Goal: Feedback & Contribution: Leave review/rating

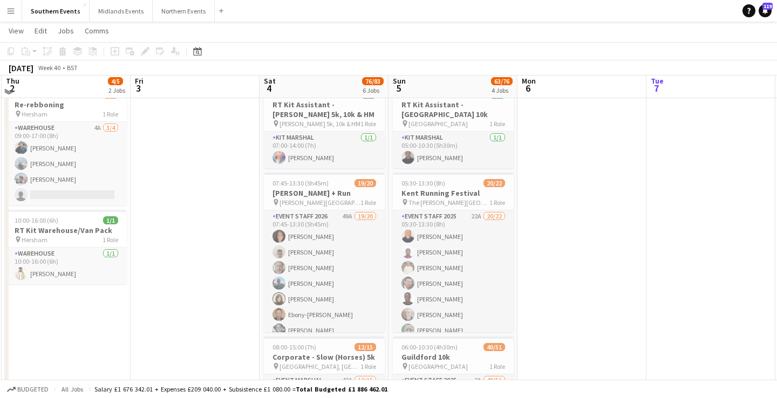
scroll to position [38, 0]
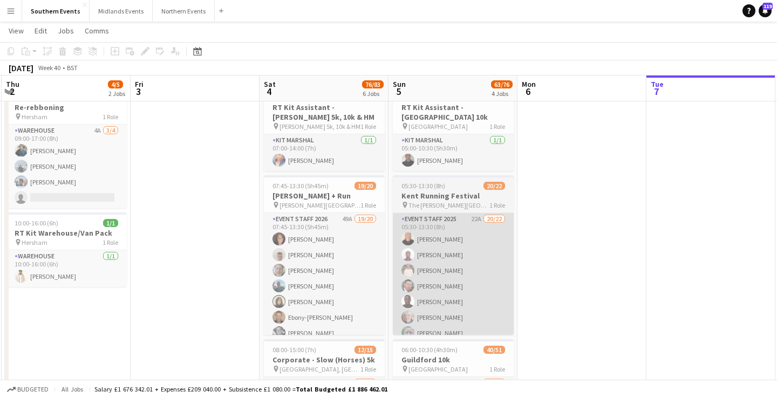
click at [468, 272] on app-card-role "Event Staff 2025 22A 20/22 05:30-13:30 (8h) [PERSON_NAME] [PERSON_NAME] [PERSON…" at bounding box center [453, 397] width 121 height 368
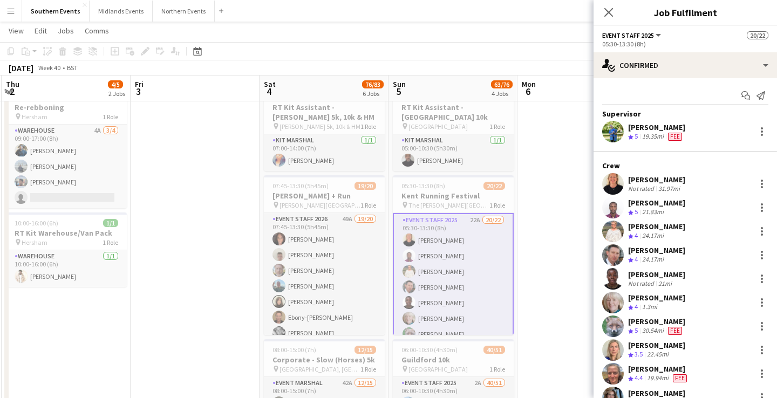
click at [657, 230] on div "[PERSON_NAME]" at bounding box center [656, 227] width 57 height 10
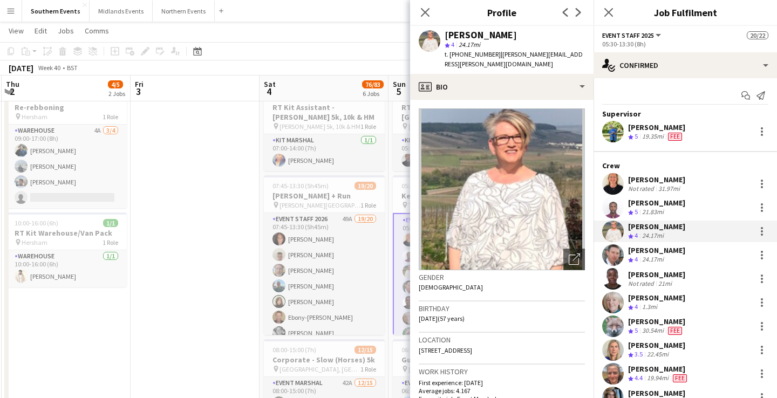
click at [659, 278] on div "[PERSON_NAME]" at bounding box center [656, 275] width 57 height 10
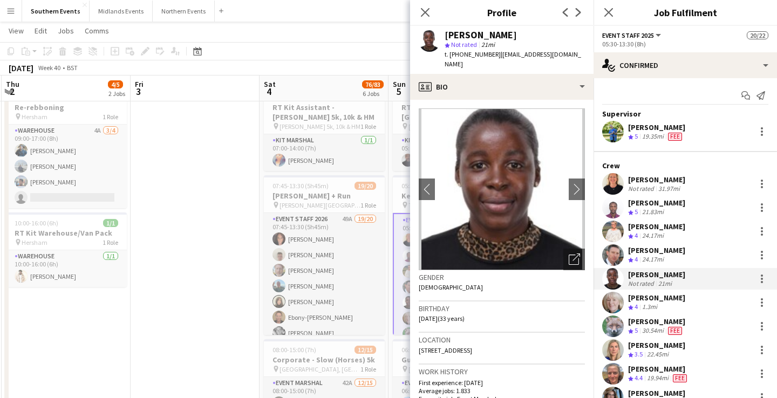
click at [663, 229] on div "[PERSON_NAME]" at bounding box center [656, 227] width 57 height 10
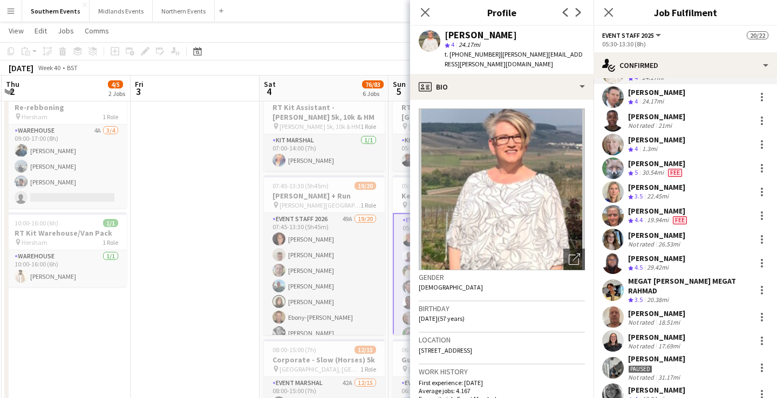
scroll to position [161, 0]
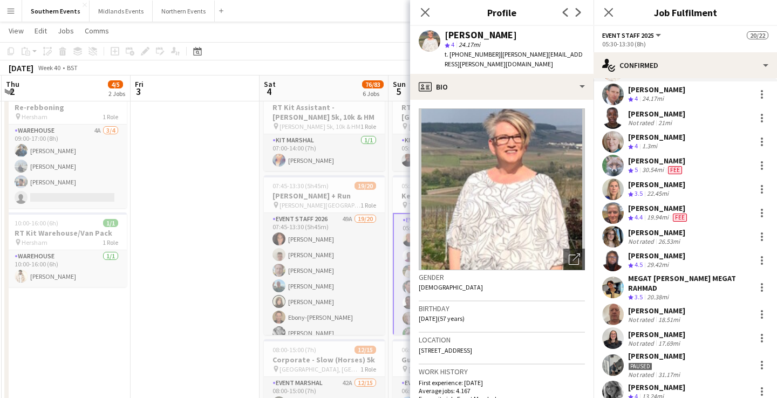
click at [678, 186] on div "[PERSON_NAME] Crew rating 3.5 22.45mi" at bounding box center [684, 189] width 183 height 22
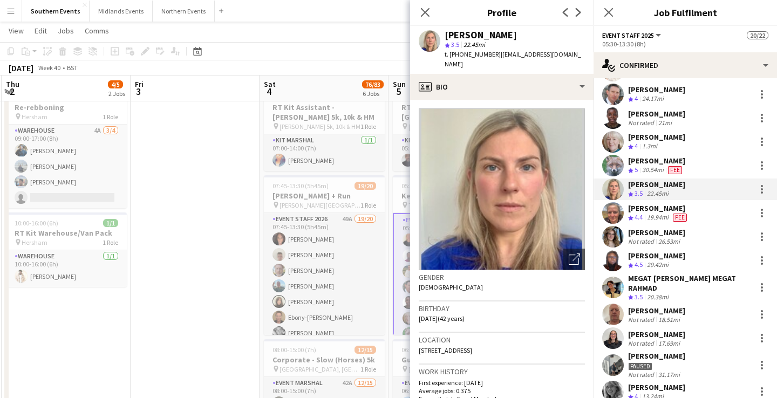
click at [651, 218] on div "19.94mi" at bounding box center [657, 217] width 26 height 9
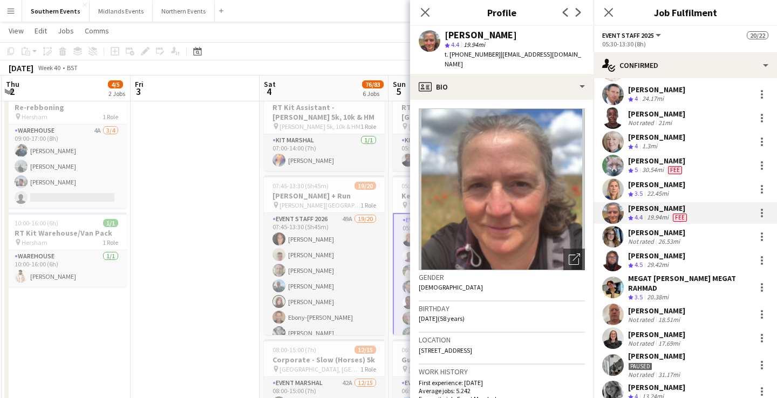
click at [673, 200] on div "Supervisor [PERSON_NAME] Crew rating 5 19.35mi Fee Crew [PERSON_NAME] Not rated…" at bounding box center [684, 234] width 183 height 573
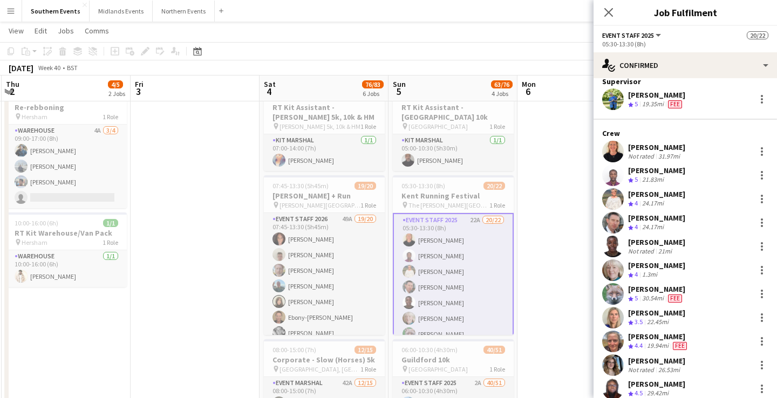
scroll to position [29, 0]
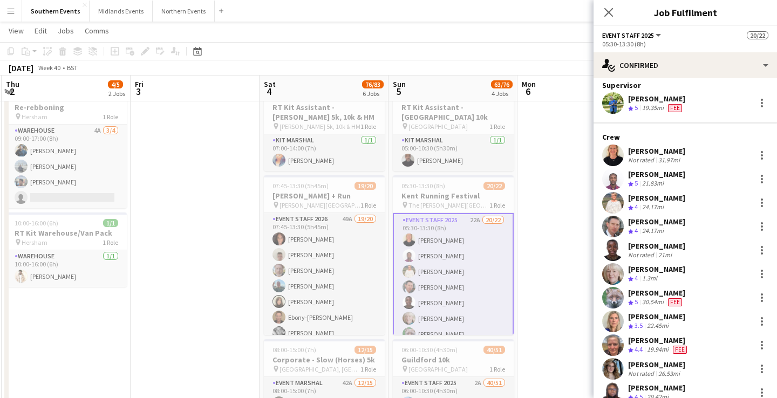
click at [670, 370] on div "26.53mi" at bounding box center [669, 373] width 26 height 8
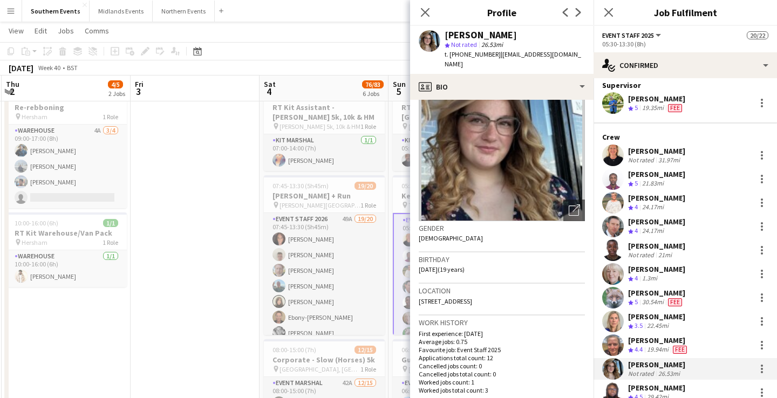
scroll to position [73, 0]
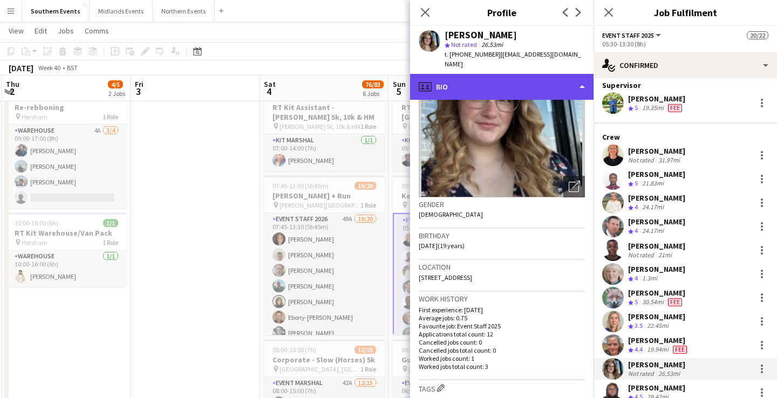
click at [510, 75] on div "profile Bio" at bounding box center [501, 87] width 183 height 26
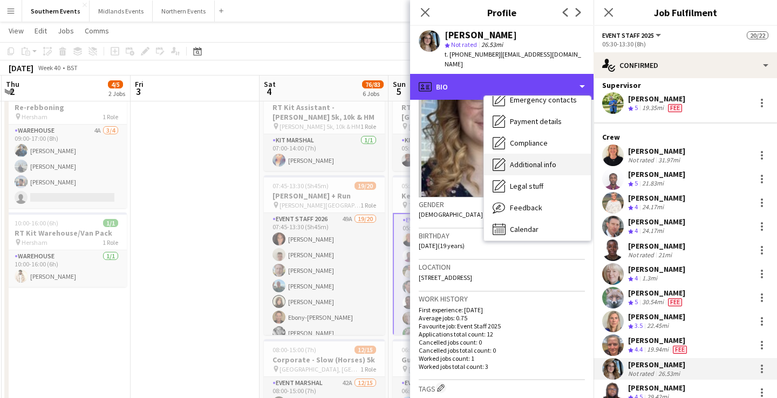
scroll to position [101, 0]
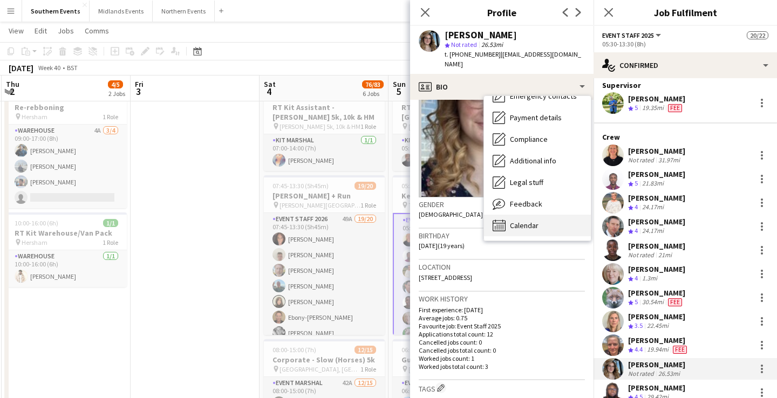
click at [537, 221] on span "Calendar" at bounding box center [524, 226] width 29 height 10
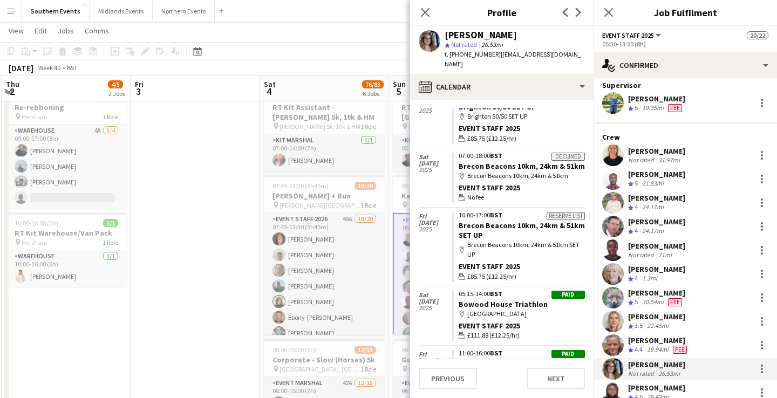
scroll to position [494, 0]
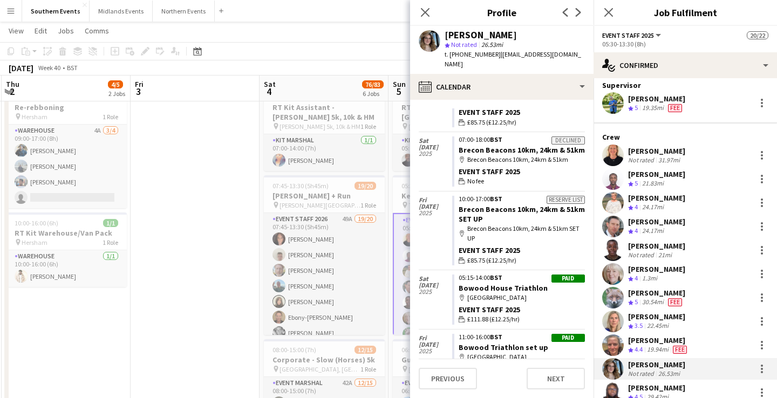
click at [481, 100] on app-calendar-tab "calendar-full Select date [DATE] Applicant 07:30-15:00 BST Goodwood Motor Circu…" at bounding box center [501, 249] width 183 height 298
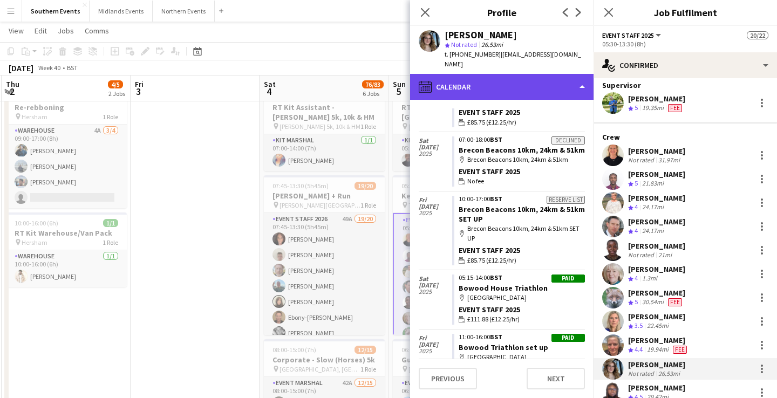
click at [482, 74] on div "calendar-full Calendar" at bounding box center [501, 87] width 183 height 26
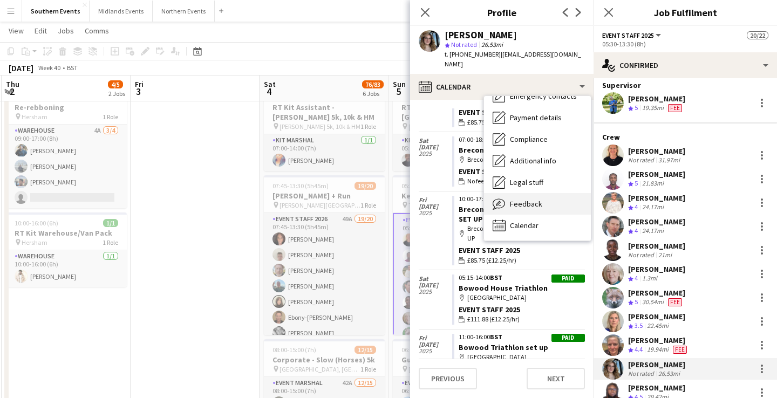
click at [523, 199] on span "Feedback" at bounding box center [526, 204] width 32 height 10
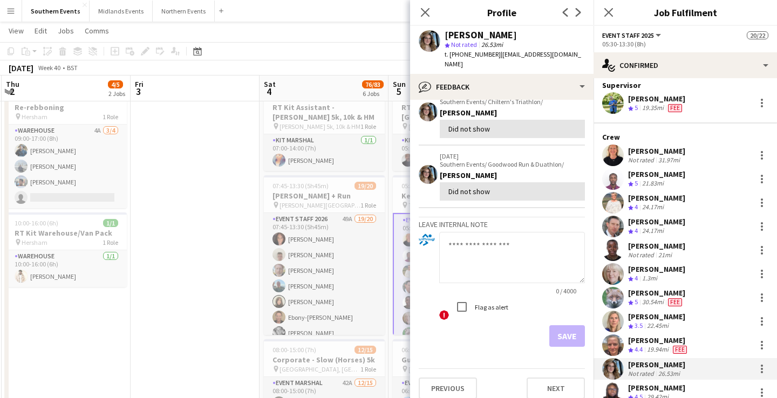
scroll to position [0, 0]
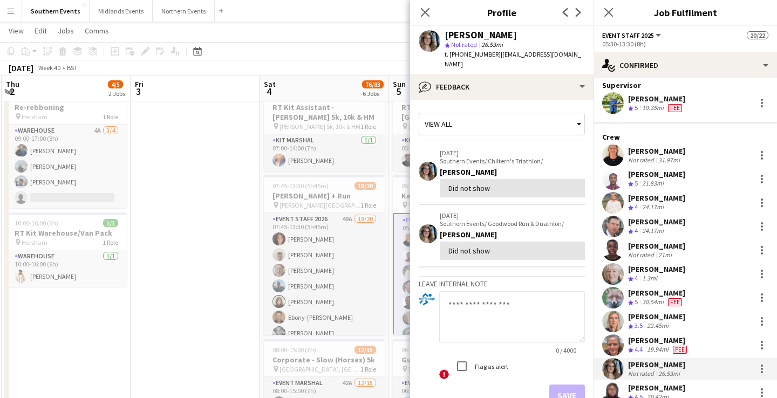
click at [499, 117] on div "View all" at bounding box center [496, 124] width 154 height 20
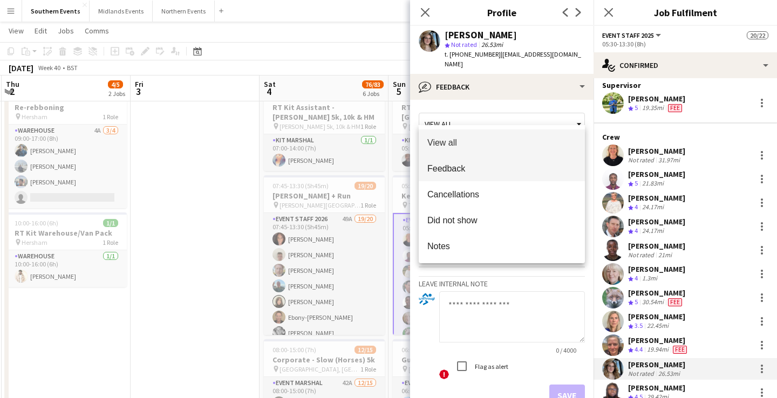
click at [490, 168] on span "Feedback" at bounding box center [501, 168] width 149 height 10
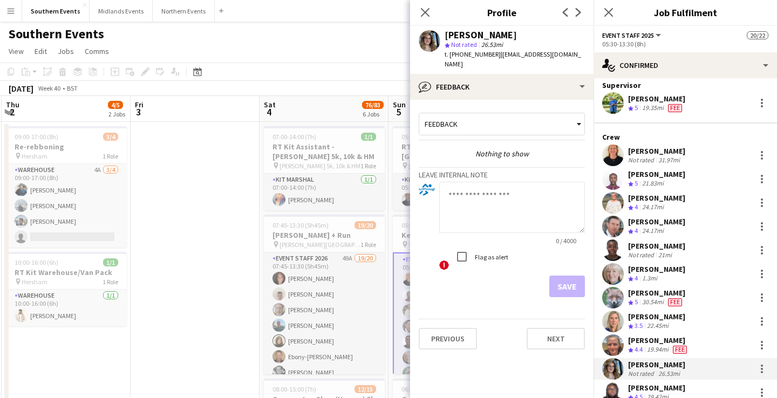
click at [671, 151] on div "[PERSON_NAME]" at bounding box center [656, 151] width 57 height 10
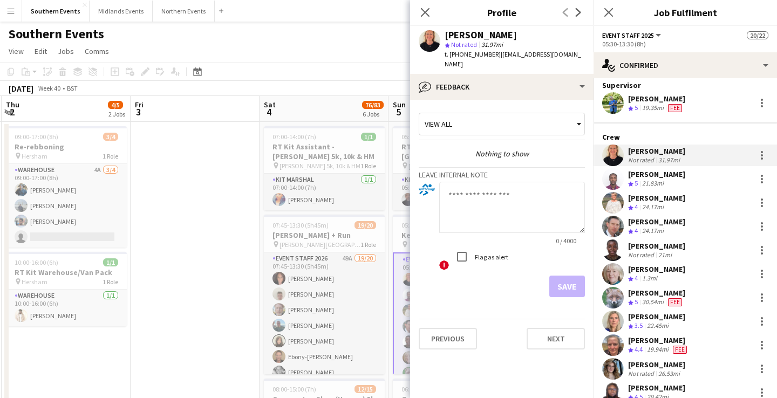
click at [459, 46] on span "Not rated" at bounding box center [464, 44] width 26 height 8
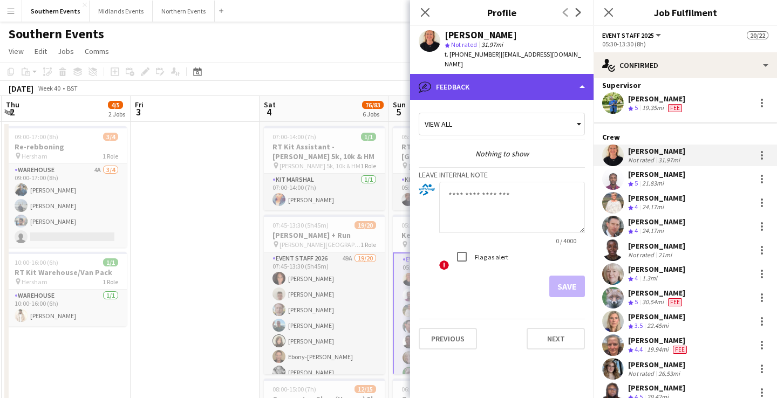
click at [480, 85] on div "bubble-pencil Feedback" at bounding box center [501, 87] width 183 height 26
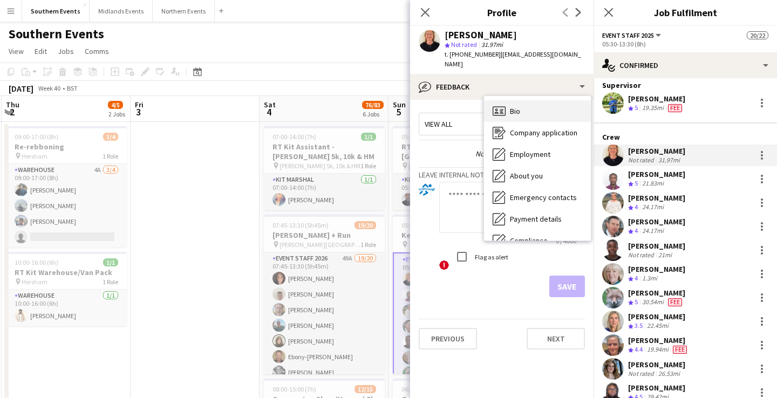
click at [526, 106] on div "Bio Bio" at bounding box center [537, 111] width 107 height 22
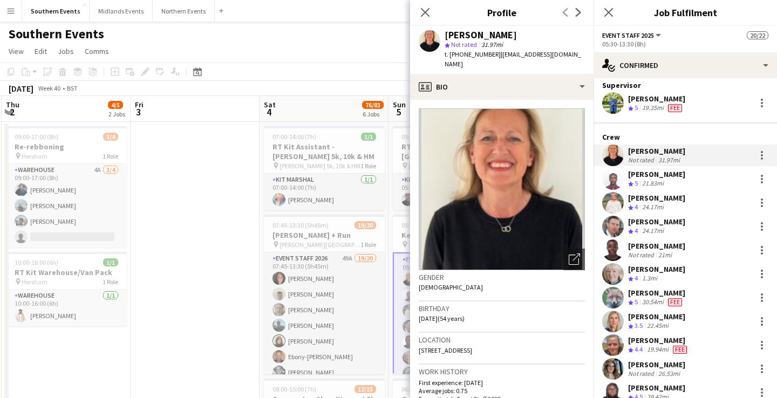
click at [671, 205] on div "Crew rating 4 24.17mi" at bounding box center [656, 207] width 57 height 9
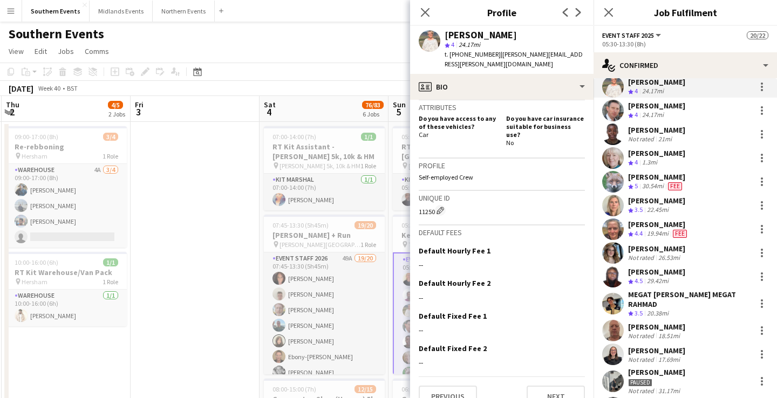
scroll to position [147, 0]
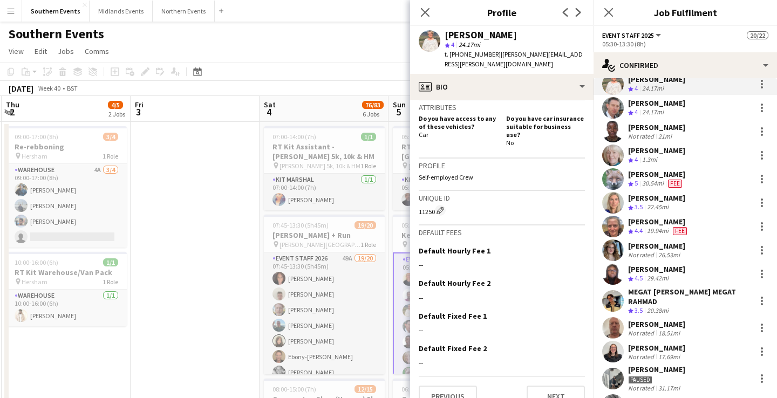
click at [679, 273] on div "[PERSON_NAME] Crew rating 4.5 29.42mi" at bounding box center [684, 274] width 183 height 22
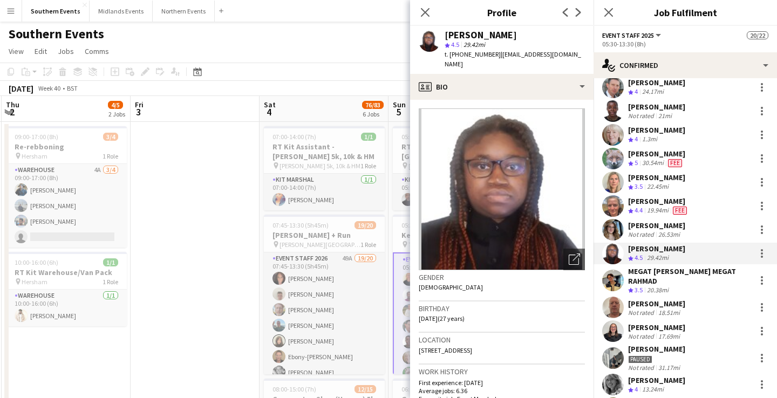
scroll to position [171, 0]
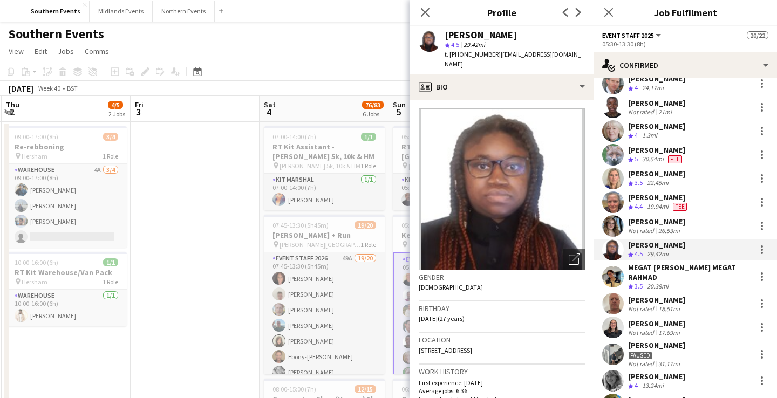
click at [679, 273] on div "MEGAT [PERSON_NAME] MEGAT RAHMAD" at bounding box center [689, 272] width 123 height 19
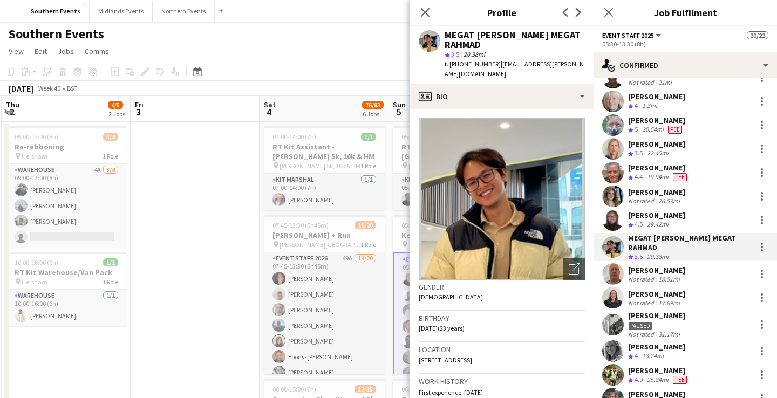
scroll to position [204, 0]
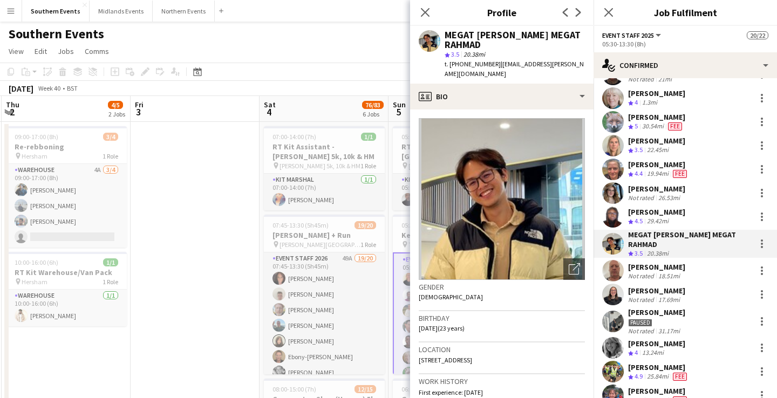
click at [680, 297] on div "17.69mi" at bounding box center [669, 300] width 26 height 8
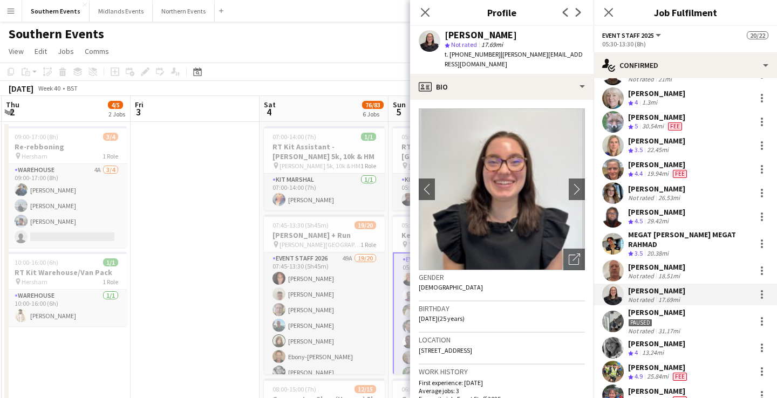
click at [680, 292] on div "[PERSON_NAME]" at bounding box center [656, 291] width 57 height 10
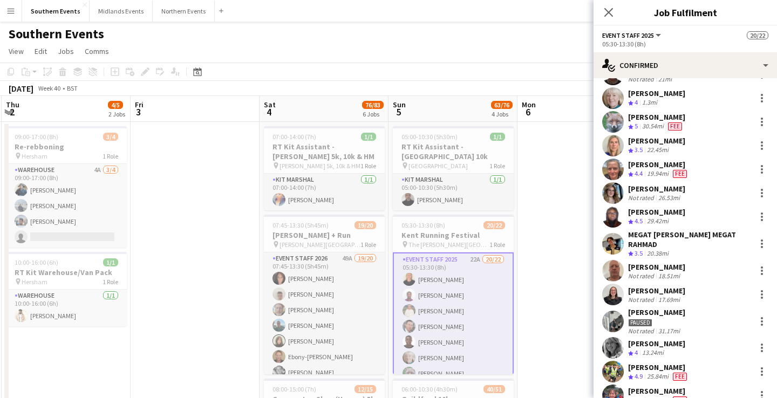
click at [681, 268] on div "[PERSON_NAME]" at bounding box center [656, 267] width 57 height 10
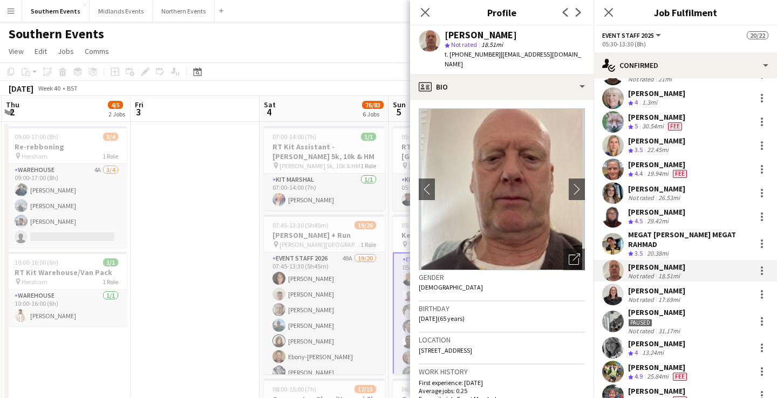
click at [693, 296] on div "[PERSON_NAME] Not rated 17.69mi" at bounding box center [684, 295] width 183 height 22
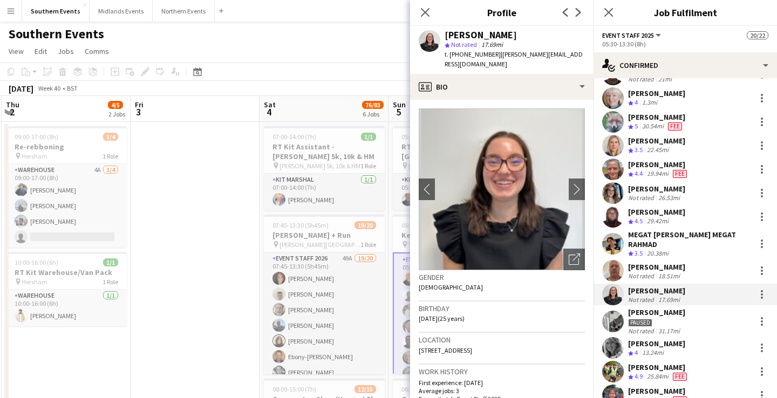
click at [692, 317] on div "[PERSON_NAME] Paused Not rated 31.17mi" at bounding box center [684, 321] width 183 height 28
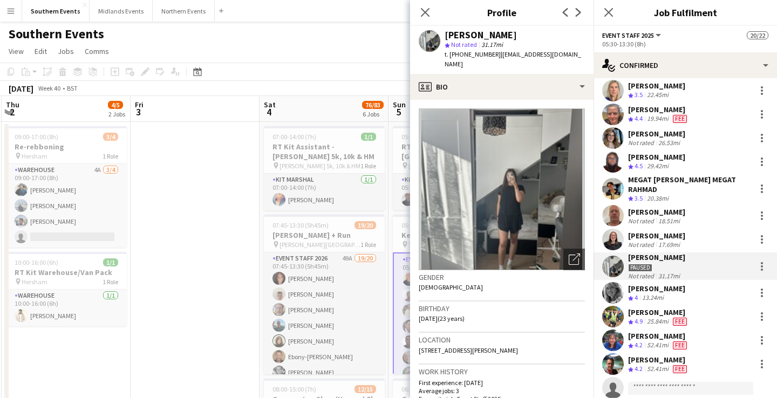
scroll to position [262, 0]
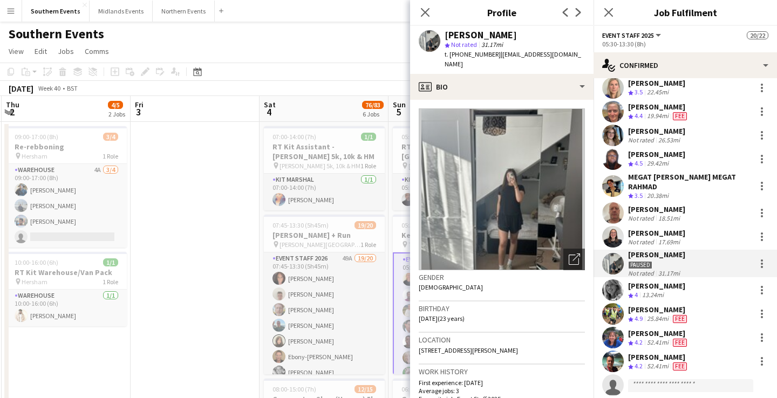
click at [691, 296] on div "[PERSON_NAME] Crew rating 4 13.24mi" at bounding box center [684, 290] width 183 height 22
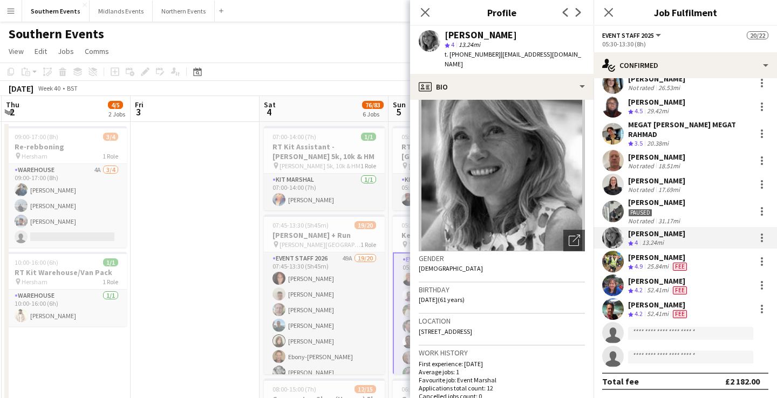
scroll to position [0, 0]
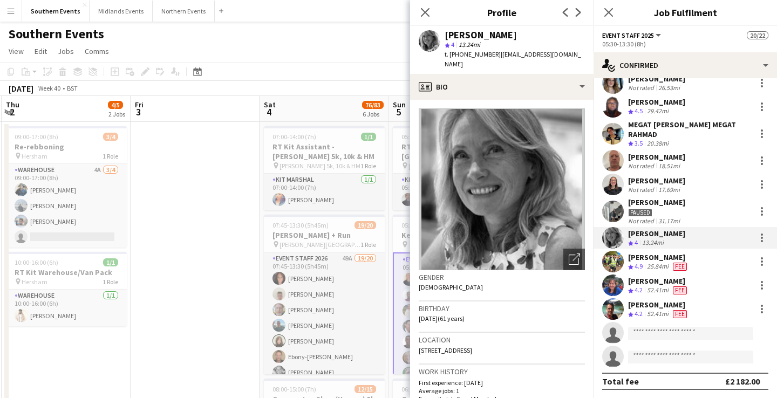
click at [676, 155] on div "[PERSON_NAME]" at bounding box center [656, 157] width 57 height 10
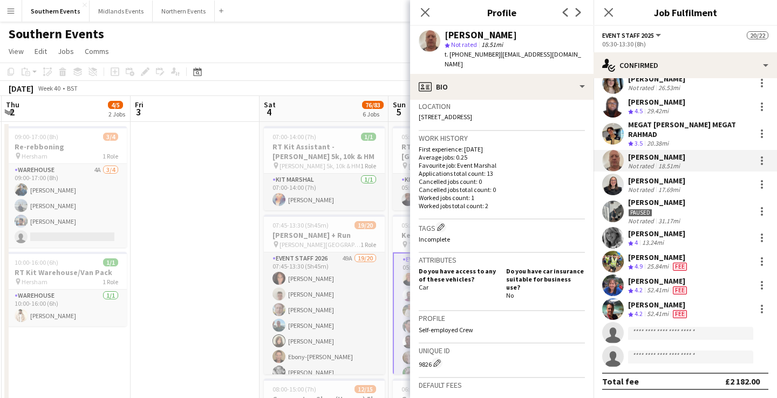
scroll to position [386, 0]
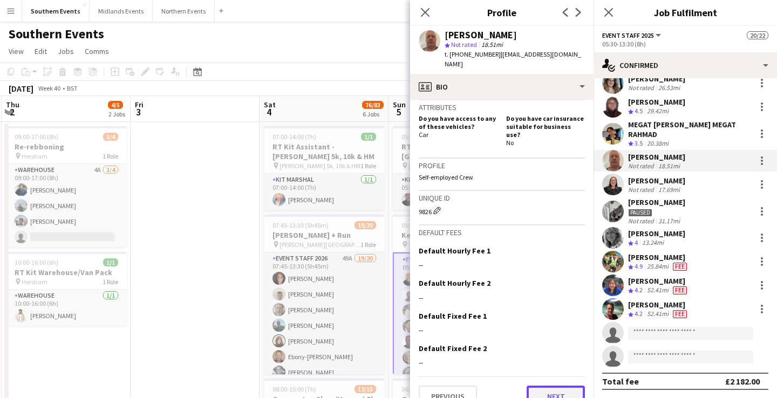
click at [556, 386] on button "Next" at bounding box center [555, 397] width 58 height 22
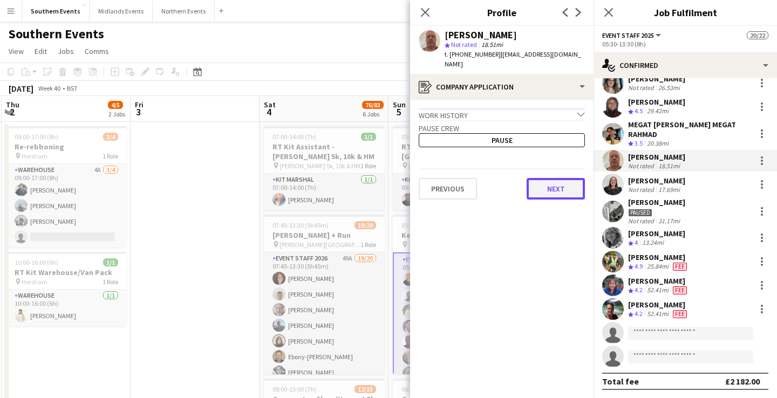
click at [557, 181] on button "Next" at bounding box center [555, 189] width 58 height 22
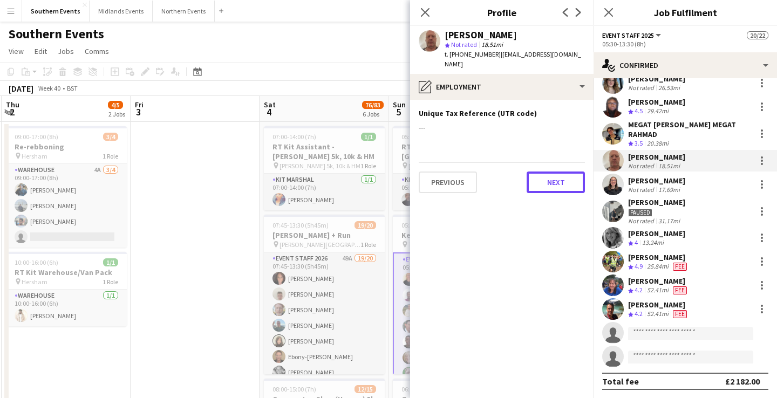
click at [557, 181] on button "Next" at bounding box center [555, 182] width 58 height 22
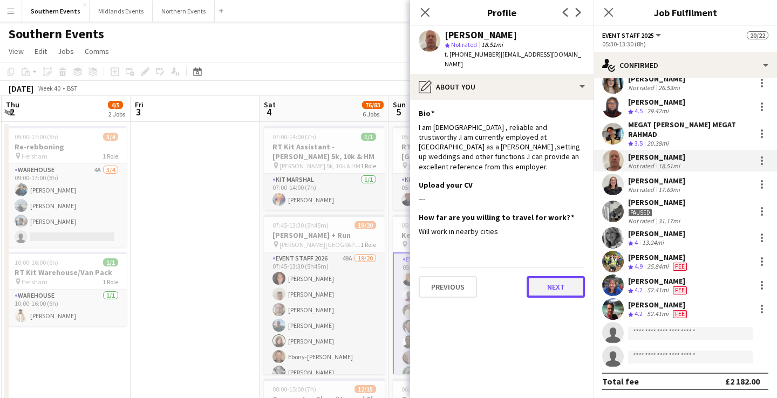
click at [555, 276] on button "Next" at bounding box center [555, 287] width 58 height 22
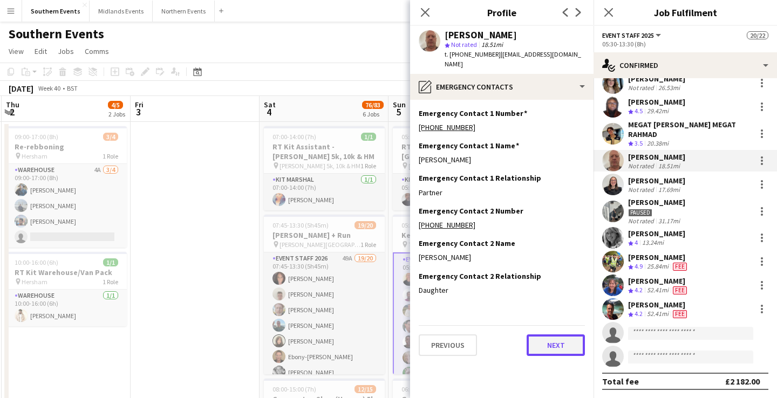
click at [553, 334] on button "Next" at bounding box center [555, 345] width 58 height 22
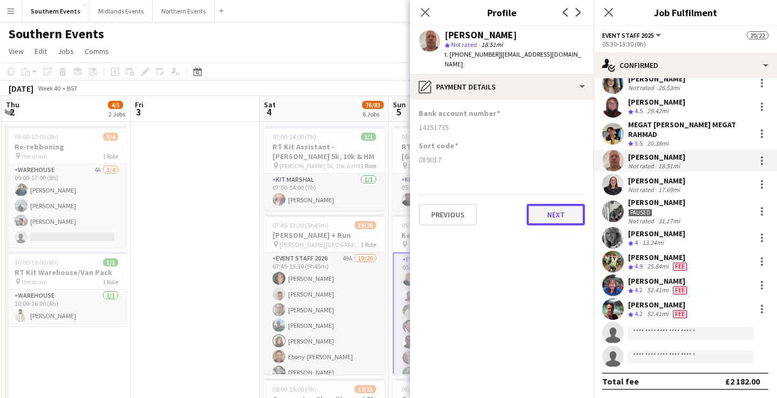
click at [556, 209] on button "Next" at bounding box center [555, 215] width 58 height 22
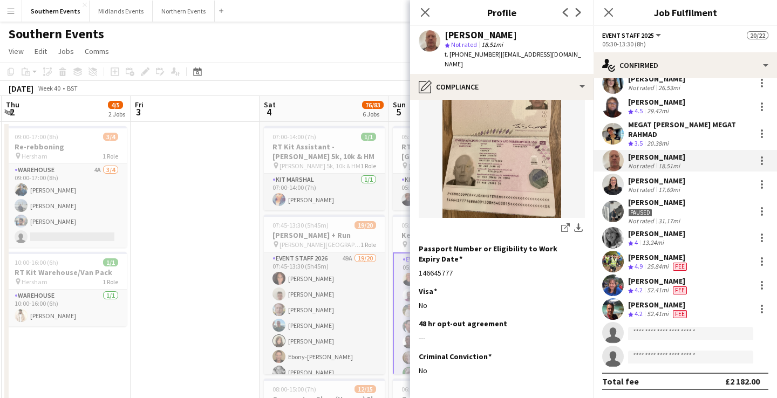
scroll to position [165, 0]
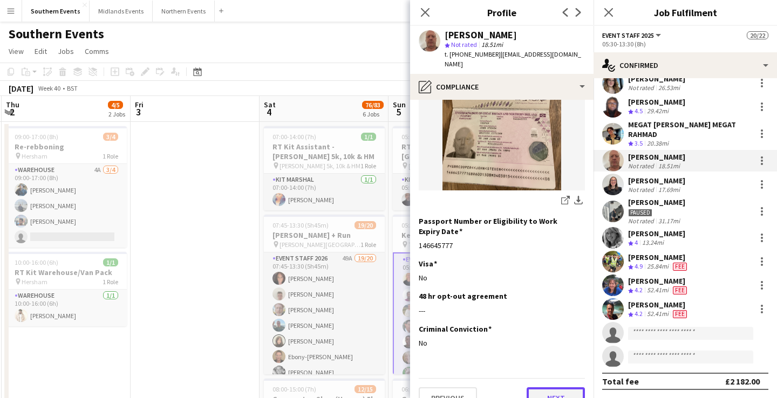
click at [557, 387] on button "Next" at bounding box center [555, 398] width 58 height 22
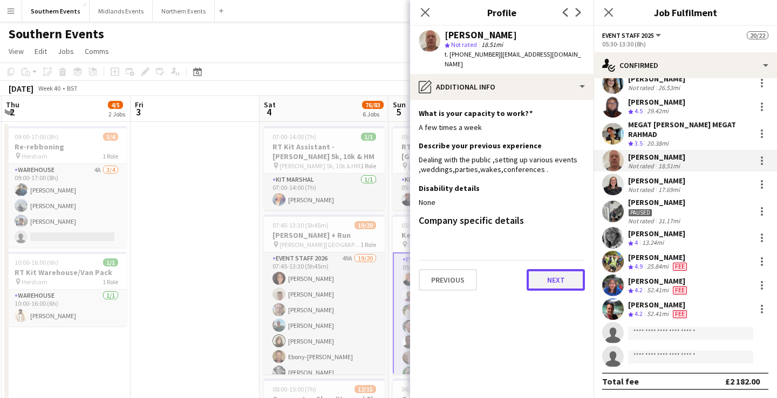
click at [574, 276] on button "Next" at bounding box center [555, 280] width 58 height 22
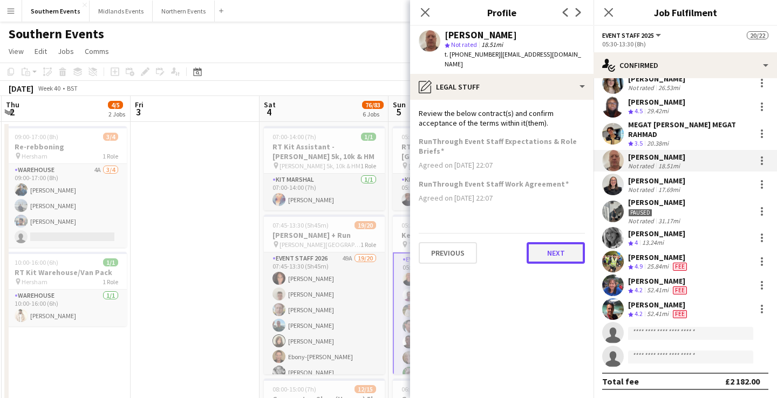
click at [565, 244] on button "Next" at bounding box center [555, 253] width 58 height 22
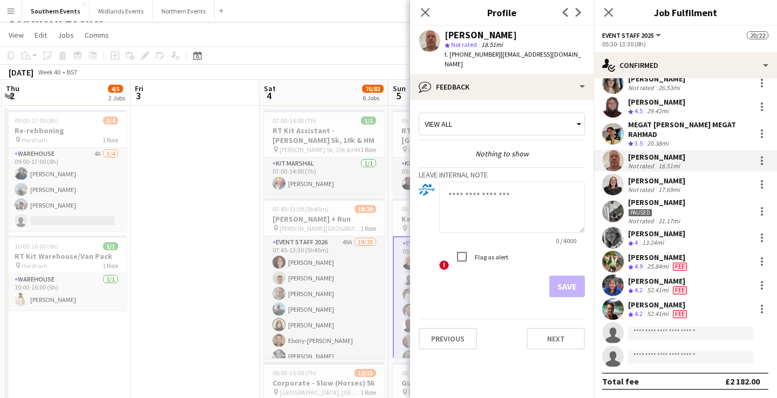
scroll to position [18, 0]
click at [421, 10] on icon "Close pop-in" at bounding box center [425, 12] width 10 height 10
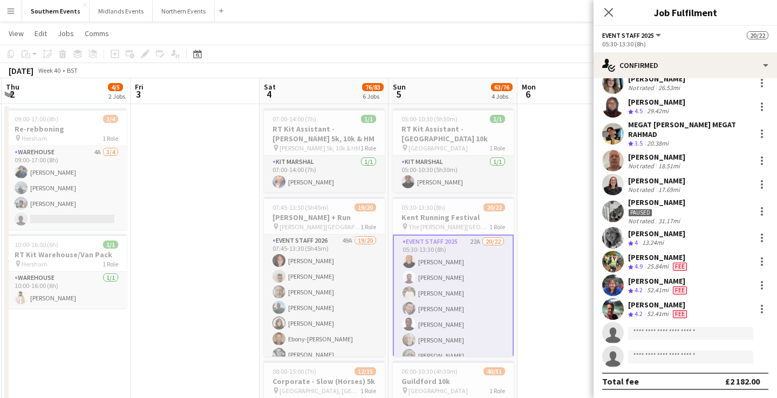
click at [15, 17] on button "Menu" at bounding box center [11, 11] width 22 height 22
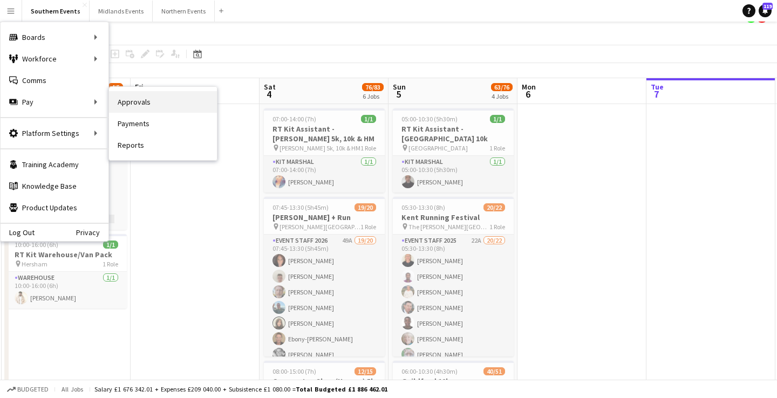
click at [134, 99] on link "Approvals" at bounding box center [163, 102] width 108 height 22
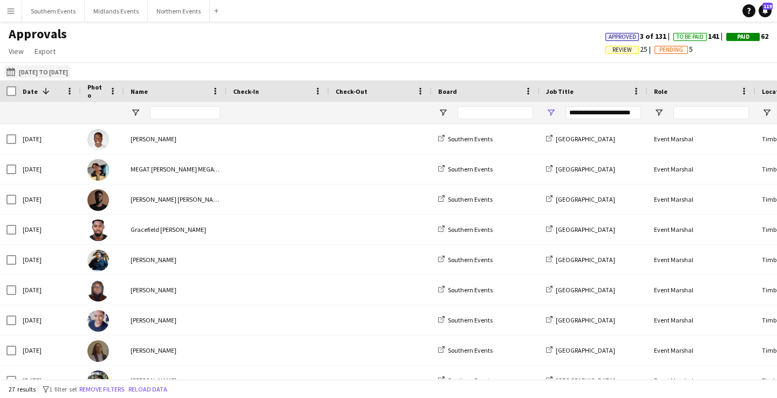
click at [37, 74] on button "[DATE] to [DATE] [DATE] to [DATE]" at bounding box center [37, 71] width 66 height 13
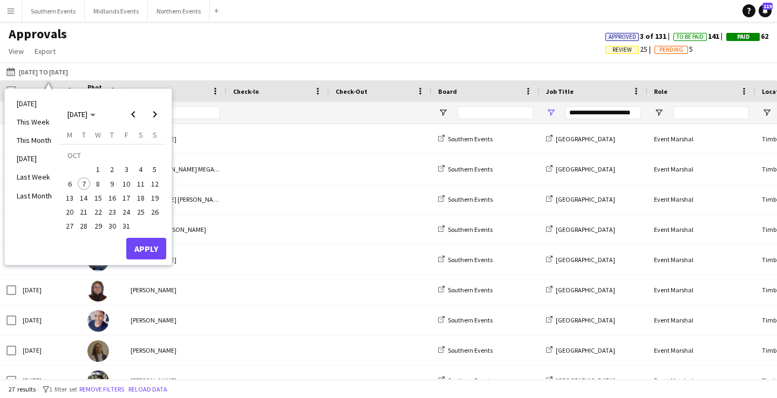
click at [141, 171] on span "4" at bounding box center [140, 169] width 13 height 13
click at [152, 171] on span "5" at bounding box center [154, 169] width 13 height 13
click at [149, 243] on button "Apply" at bounding box center [146, 249] width 40 height 22
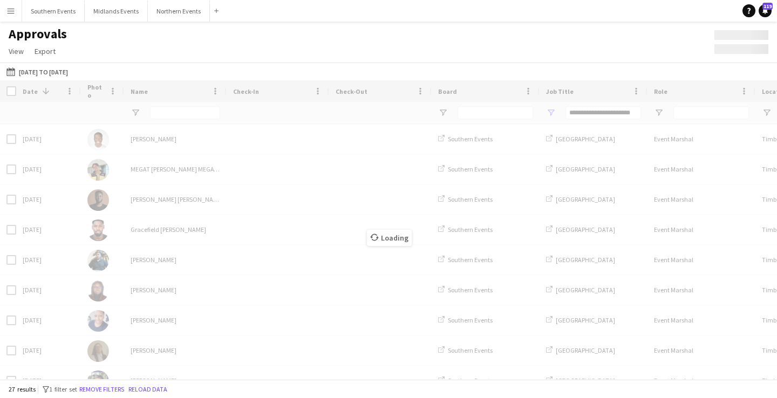
type input "***"
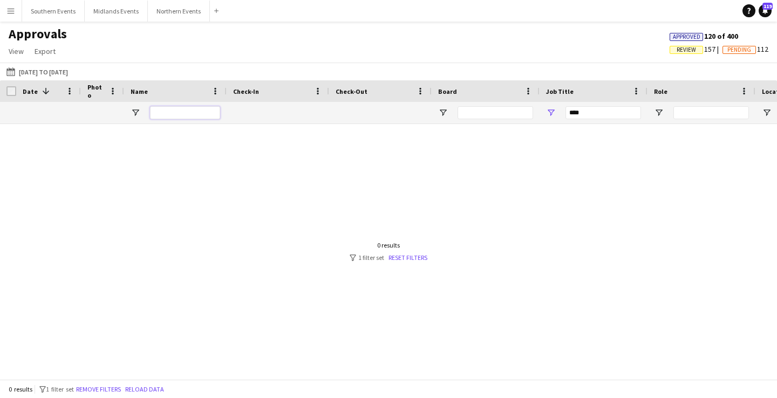
click at [164, 111] on input "Name Filter Input" at bounding box center [185, 112] width 70 height 13
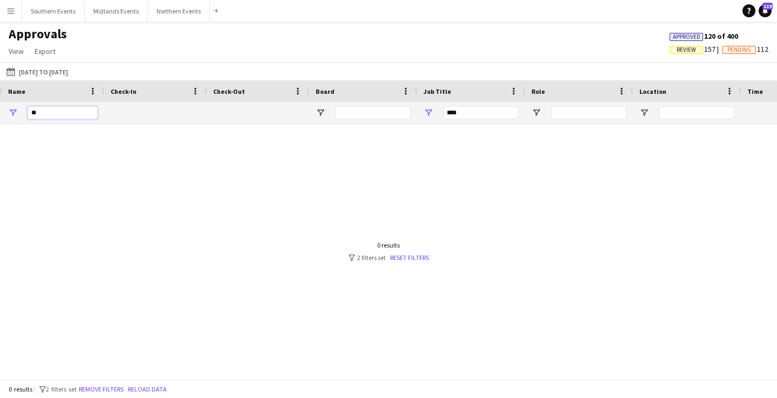
scroll to position [0, 130]
type input "*"
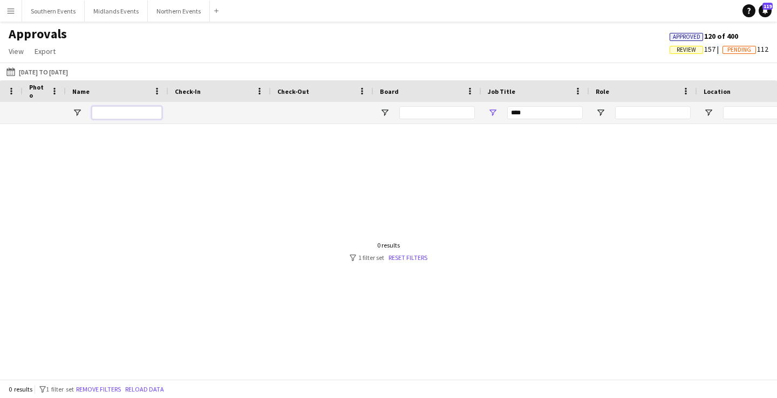
scroll to position [0, 0]
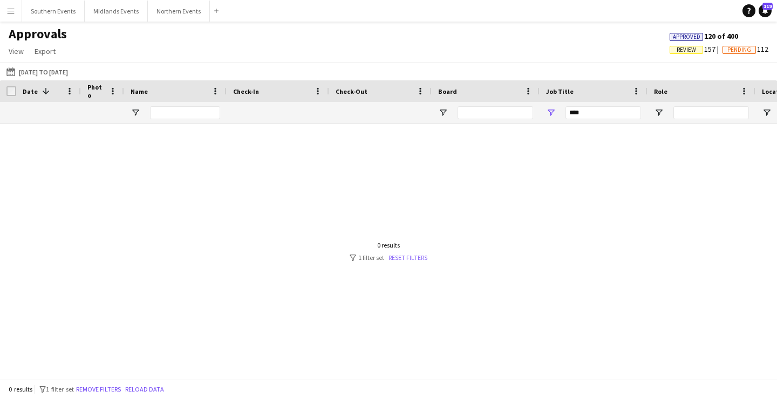
click at [411, 260] on link "Reset filters" at bounding box center [407, 257] width 39 height 8
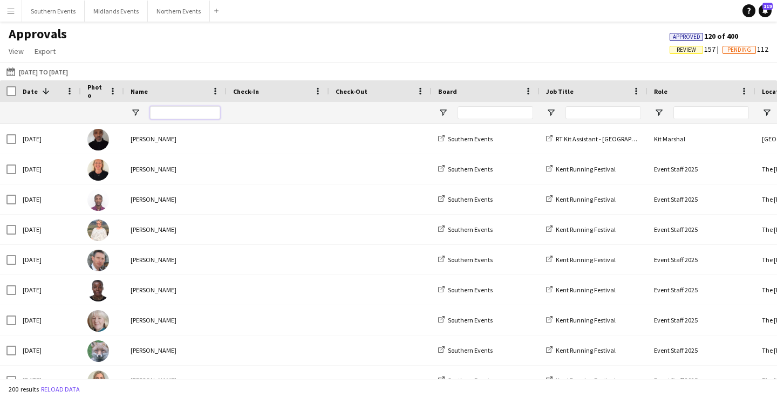
click at [191, 111] on input "Name Filter Input" at bounding box center [185, 112] width 70 height 13
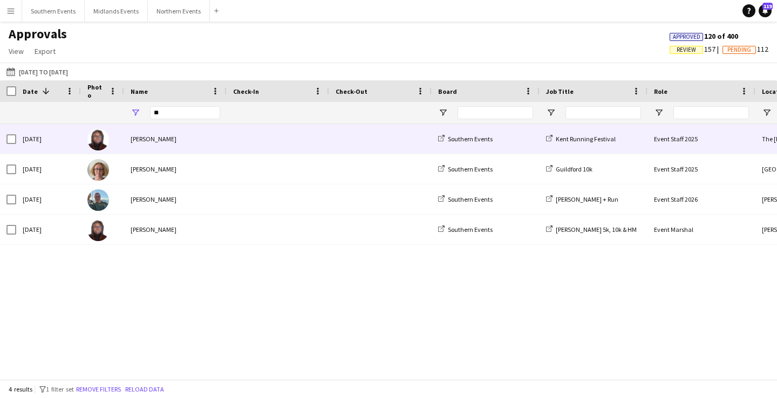
click at [222, 138] on div "[PERSON_NAME]" at bounding box center [175, 139] width 102 height 30
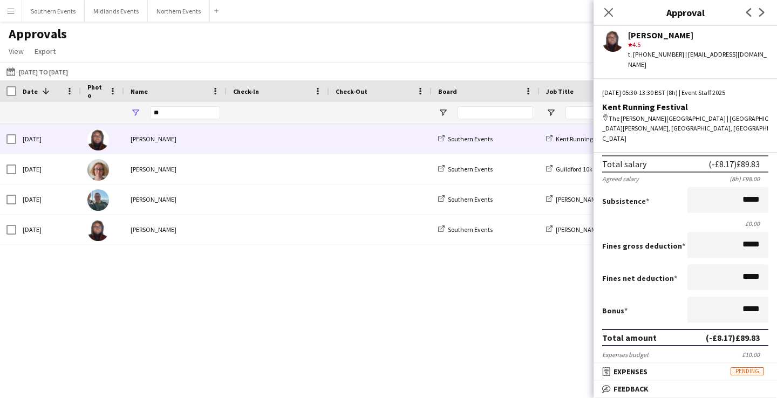
scroll to position [310, 0]
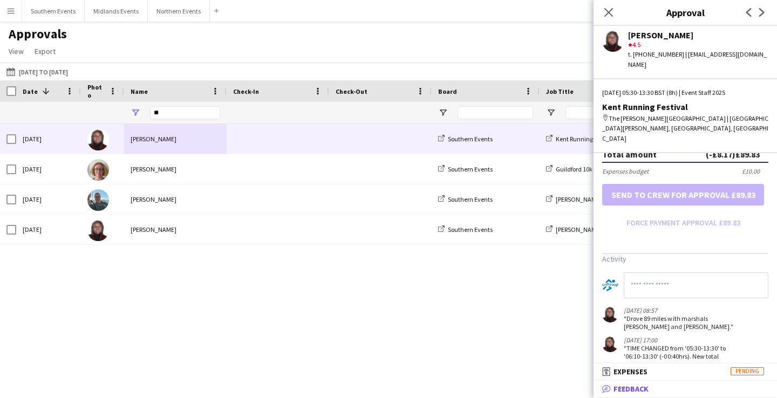
click at [697, 386] on mat-panel-title "bubble-pencil Feedback" at bounding box center [682, 389] width 179 height 10
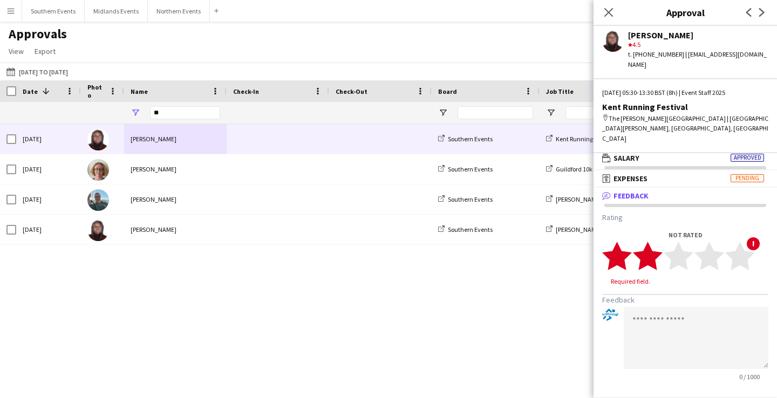
click at [649, 242] on polygon at bounding box center [648, 256] width 30 height 28
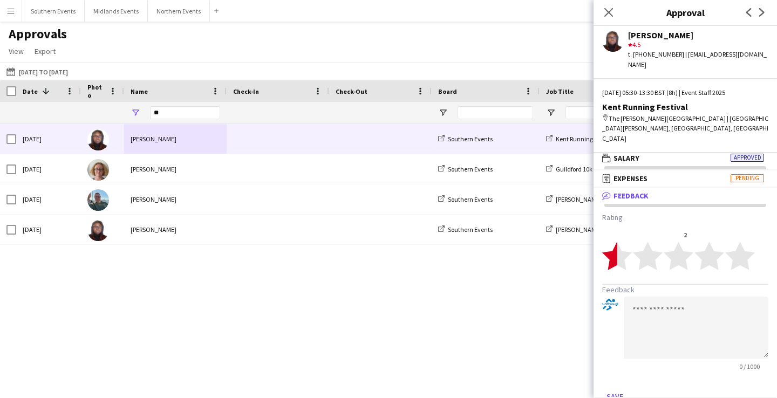
click at [616, 242] on polygon at bounding box center [617, 256] width 30 height 28
click at [621, 242] on polygon at bounding box center [617, 256] width 30 height 28
click at [613, 388] on button "Save" at bounding box center [614, 396] width 25 height 17
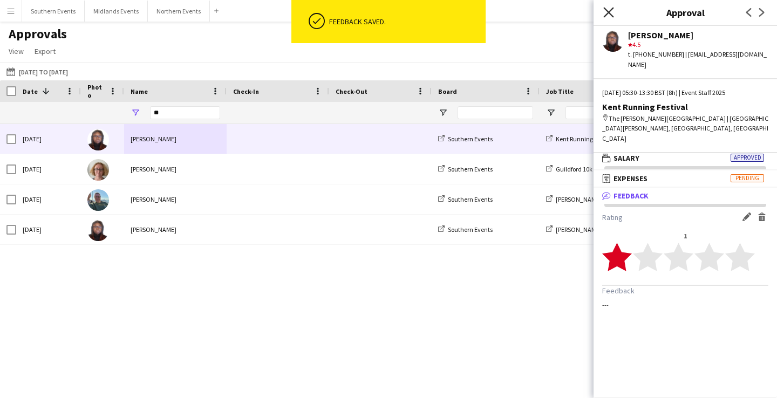
click at [609, 12] on icon "Close pop-in" at bounding box center [608, 12] width 10 height 10
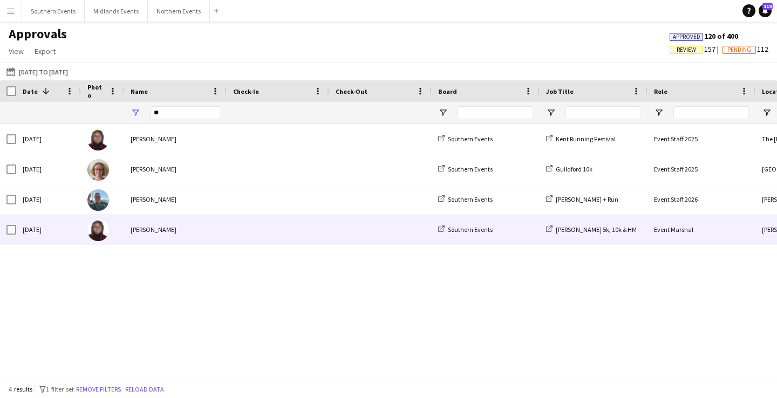
click at [348, 223] on span at bounding box center [380, 230] width 90 height 30
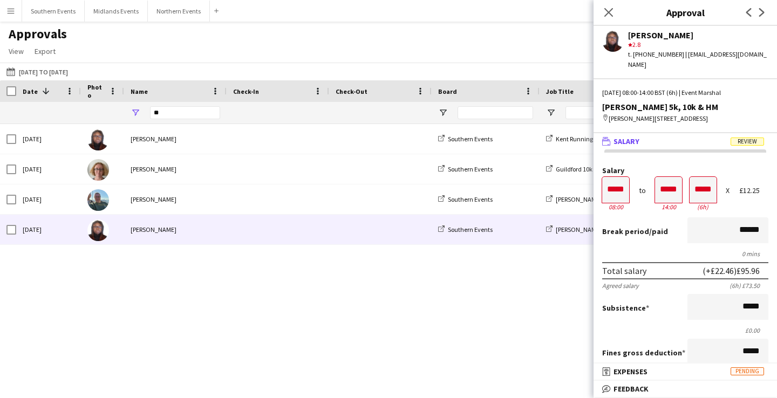
scroll to position [1, 0]
click at [672, 390] on mat-panel-title "bubble-pencil Feedback" at bounding box center [682, 389] width 179 height 10
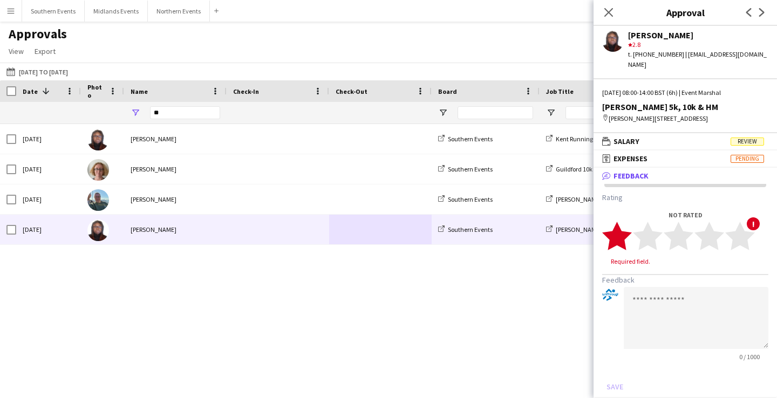
click at [619, 237] on polygon at bounding box center [617, 236] width 30 height 28
click at [616, 375] on button "Save" at bounding box center [614, 376] width 25 height 17
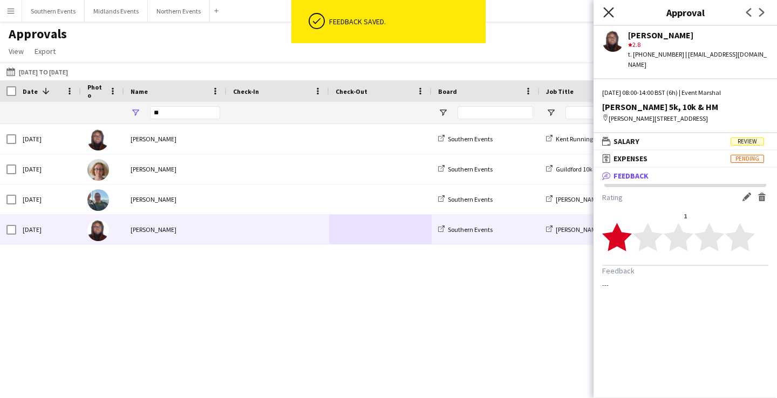
click at [607, 12] on icon at bounding box center [608, 12] width 10 height 10
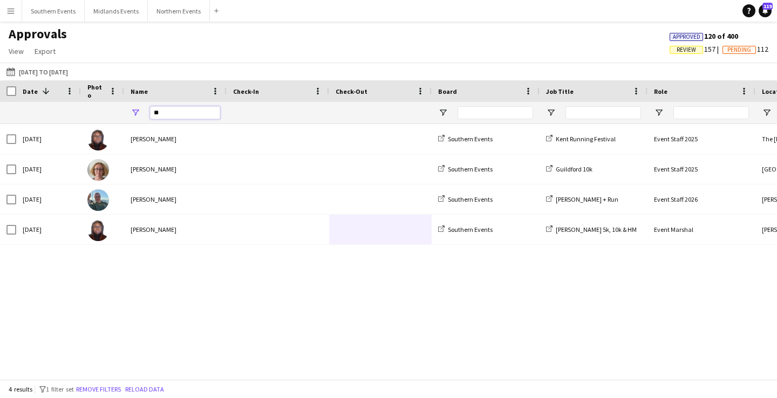
click at [156, 116] on input "**" at bounding box center [185, 112] width 70 height 13
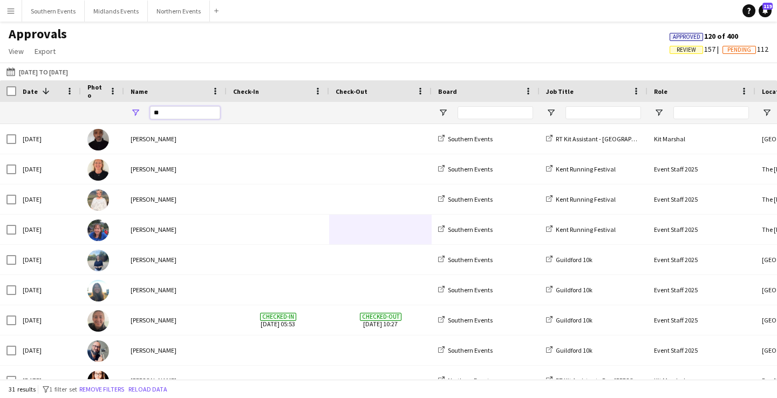
type input "*"
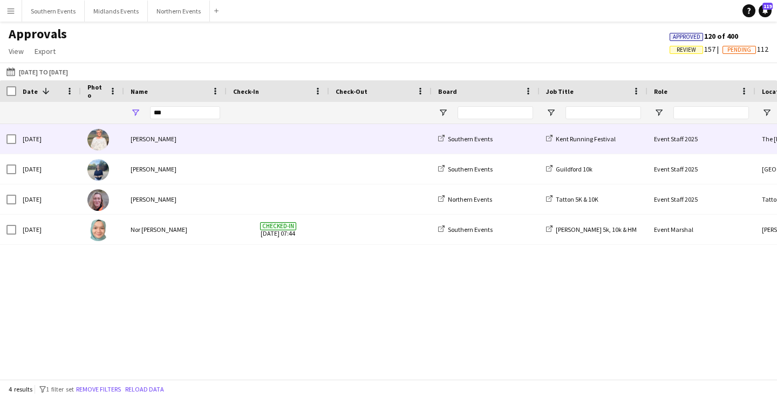
click at [215, 140] on div "[PERSON_NAME]" at bounding box center [175, 139] width 102 height 30
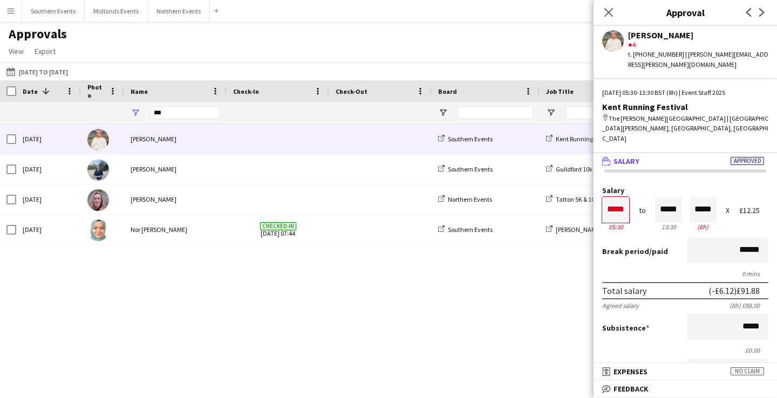
scroll to position [345, 0]
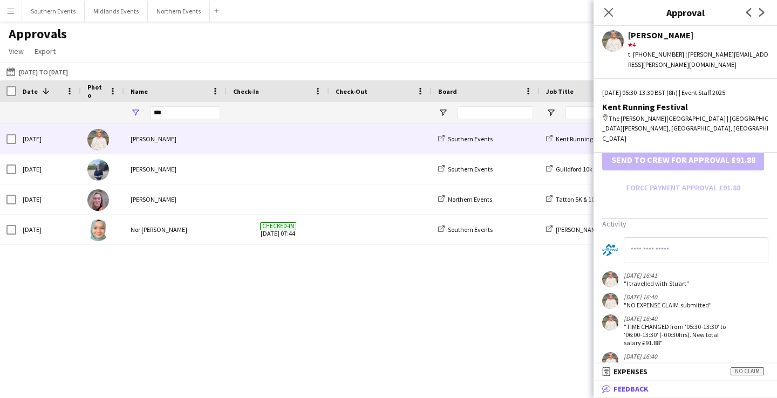
click at [678, 386] on mat-panel-title "bubble-pencil Feedback" at bounding box center [682, 389] width 179 height 10
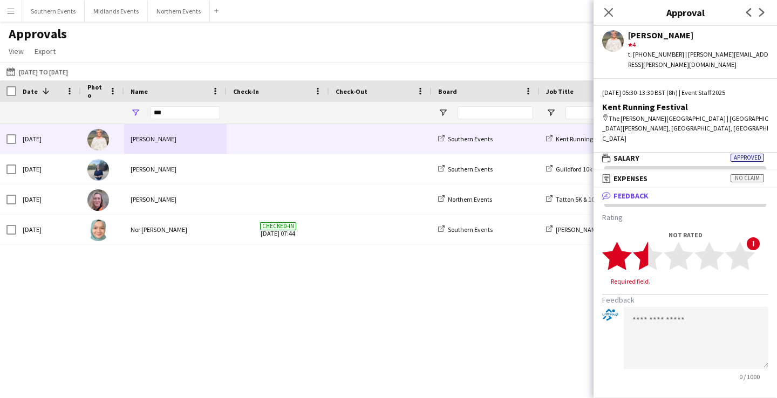
click at [643, 242] on polygon at bounding box center [648, 256] width 30 height 28
click at [614, 388] on button "Save" at bounding box center [614, 396] width 25 height 17
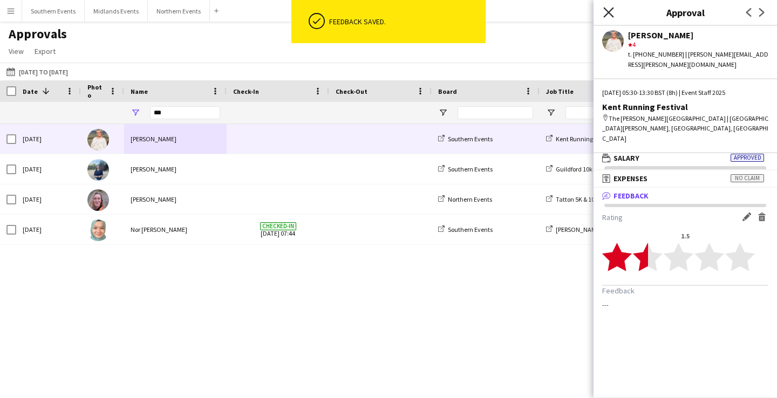
click at [610, 11] on icon "Close pop-in" at bounding box center [608, 12] width 10 height 10
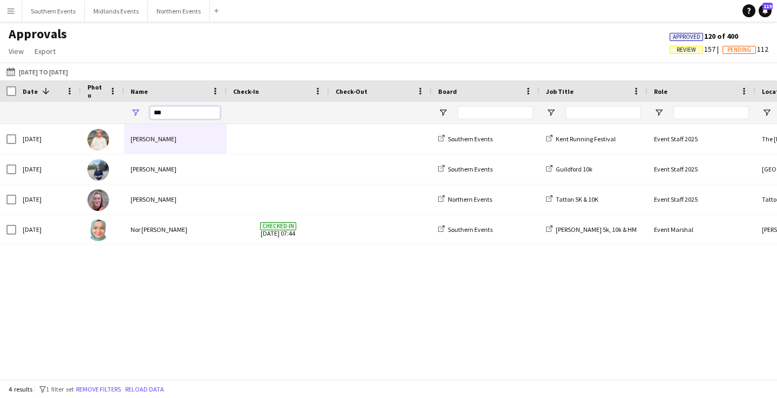
click at [170, 113] on input "***" at bounding box center [185, 112] width 70 height 13
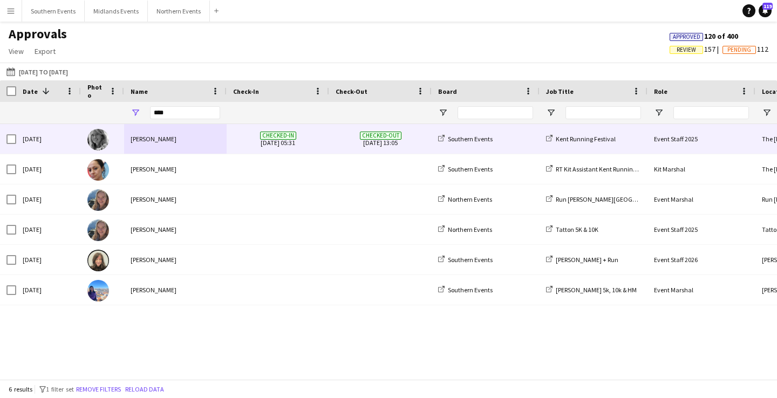
click at [163, 142] on div "[PERSON_NAME]" at bounding box center [175, 139] width 102 height 30
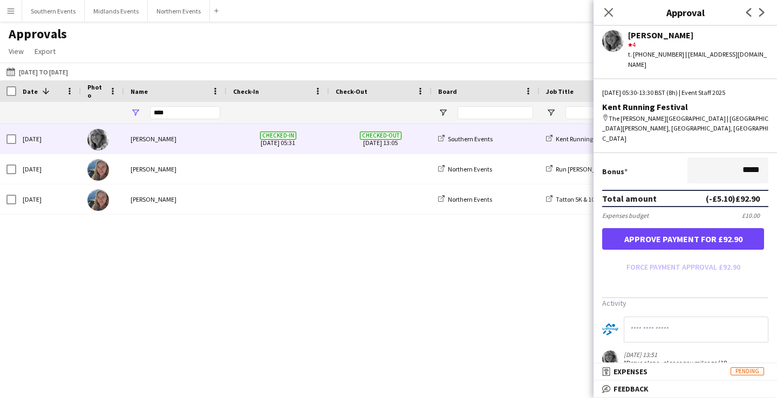
scroll to position [348, 0]
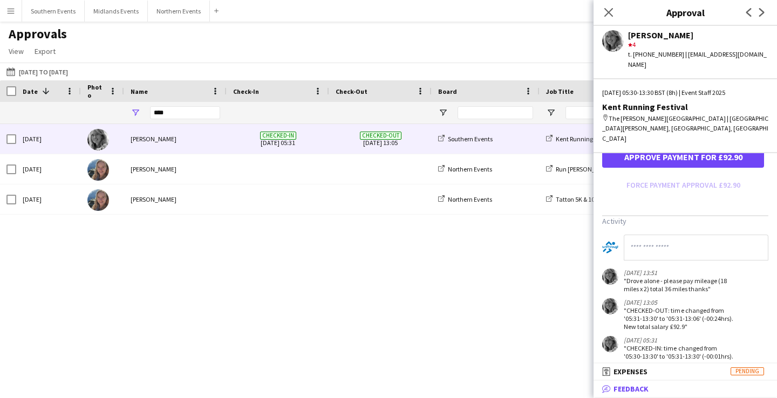
click at [678, 386] on mat-panel-title "bubble-pencil Feedback" at bounding box center [682, 389] width 179 height 10
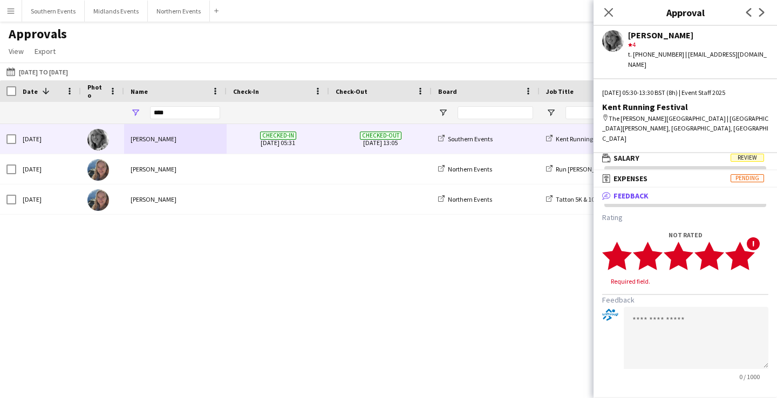
click at [746, 242] on polygon at bounding box center [740, 256] width 30 height 28
click at [611, 10] on icon "Close pop-in" at bounding box center [608, 12] width 10 height 10
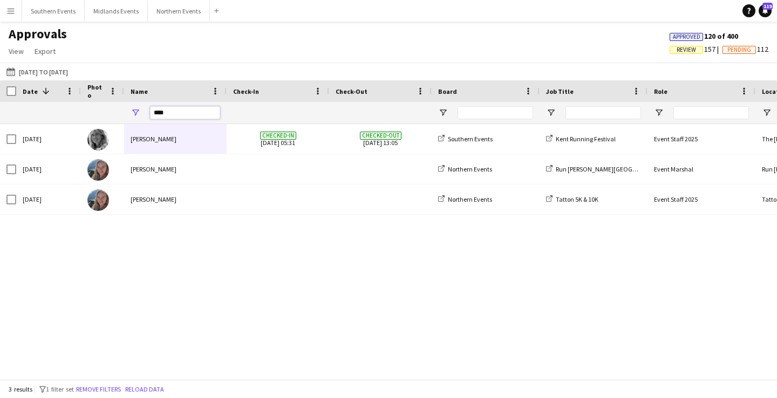
click at [156, 112] on input "****" at bounding box center [185, 112] width 70 height 13
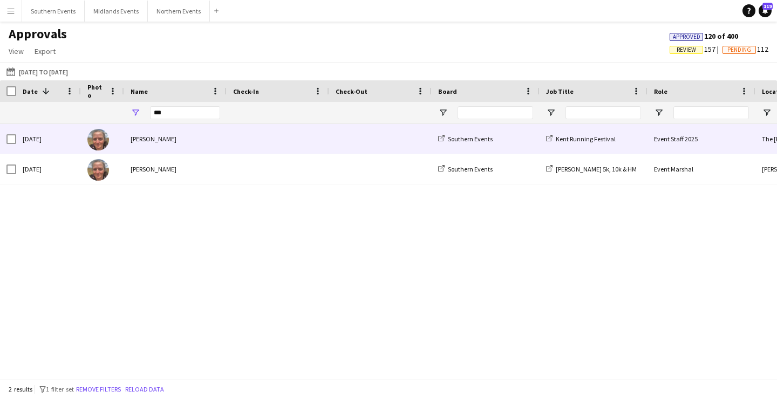
click at [181, 143] on div "[PERSON_NAME]" at bounding box center [175, 139] width 102 height 30
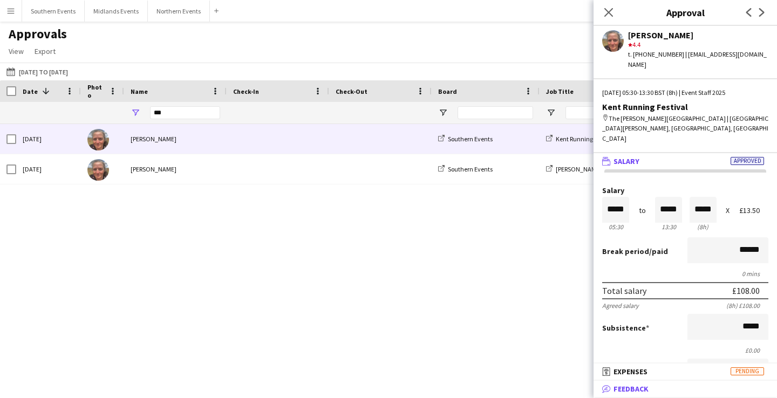
click at [694, 390] on mat-panel-title "bubble-pencil Feedback" at bounding box center [682, 389] width 179 height 10
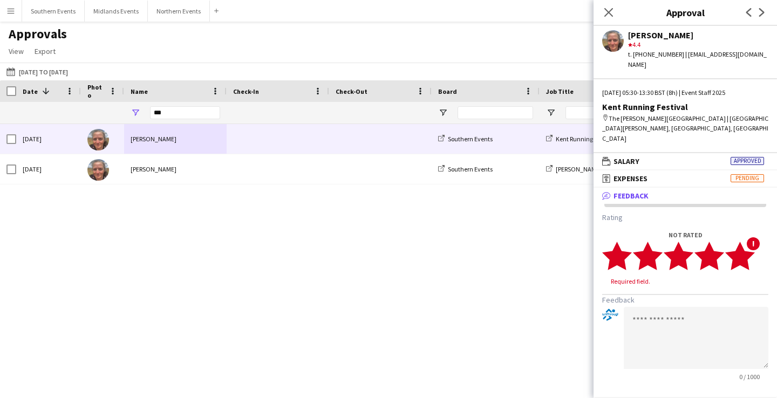
click at [746, 242] on polygon at bounding box center [740, 256] width 30 height 28
click at [616, 388] on button "Save" at bounding box center [614, 396] width 25 height 17
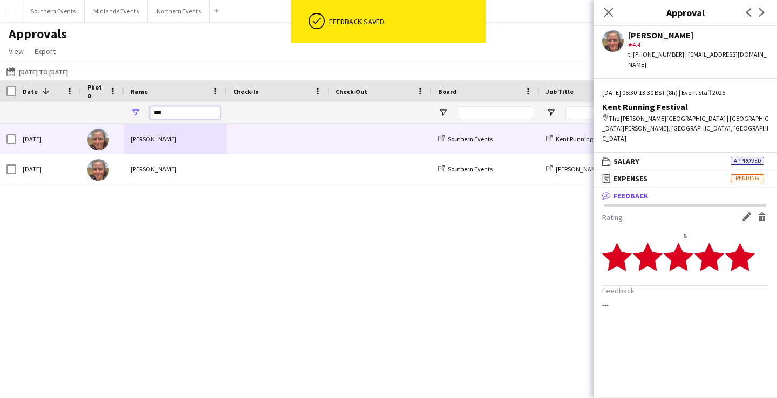
click at [160, 112] on input "***" at bounding box center [185, 112] width 70 height 13
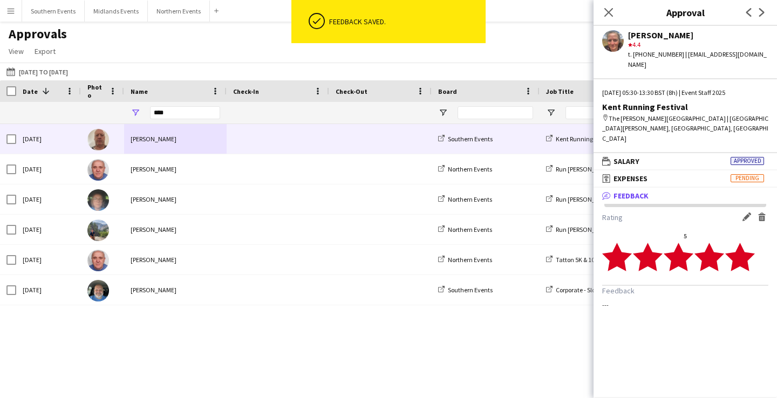
click at [190, 135] on div "[PERSON_NAME]" at bounding box center [175, 139] width 102 height 30
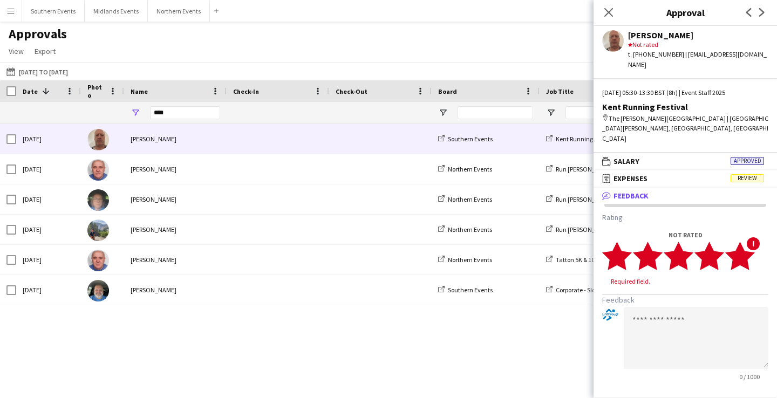
click at [743, 242] on polygon at bounding box center [740, 256] width 30 height 28
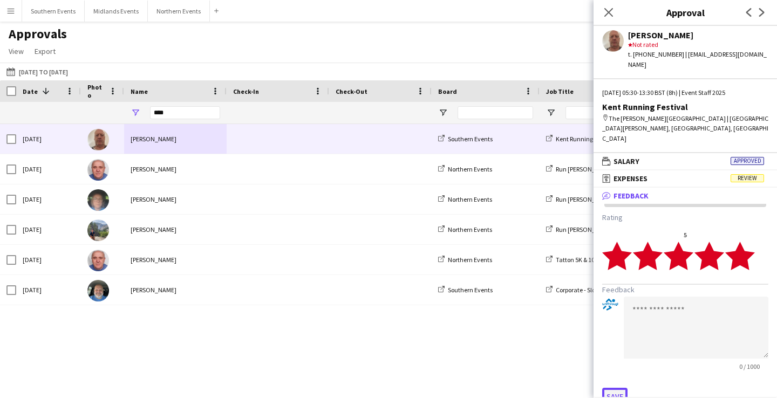
click at [617, 388] on button "Save" at bounding box center [614, 396] width 25 height 17
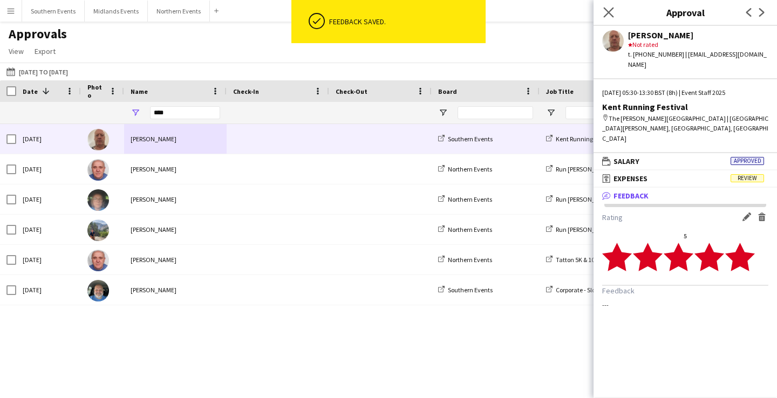
click at [612, 6] on app-icon "Close pop-in" at bounding box center [609, 13] width 16 height 16
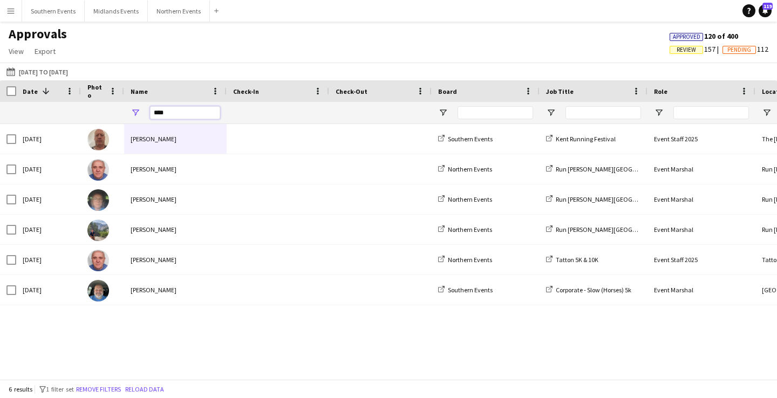
click at [160, 117] on input "****" at bounding box center [185, 112] width 70 height 13
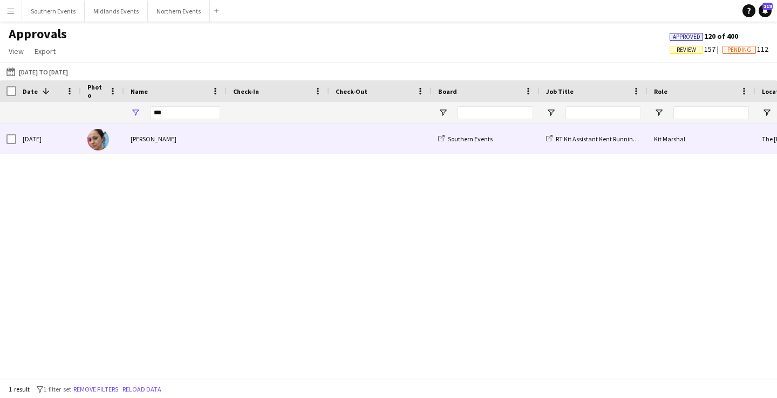
click at [203, 139] on div "[PERSON_NAME]" at bounding box center [175, 139] width 102 height 30
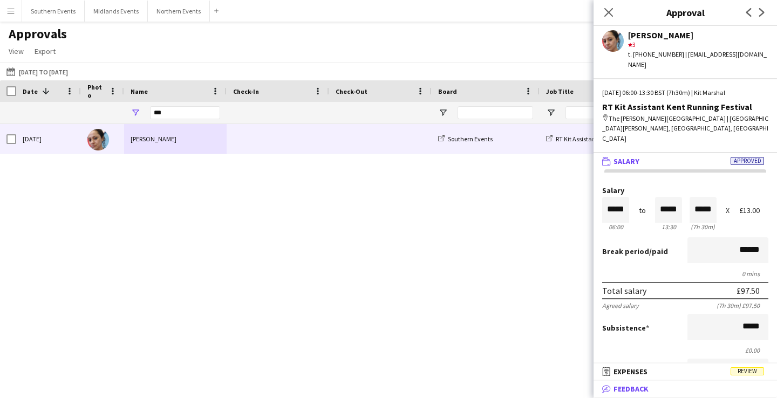
click at [707, 389] on mat-panel-title "bubble-pencil Feedback" at bounding box center [682, 389] width 179 height 10
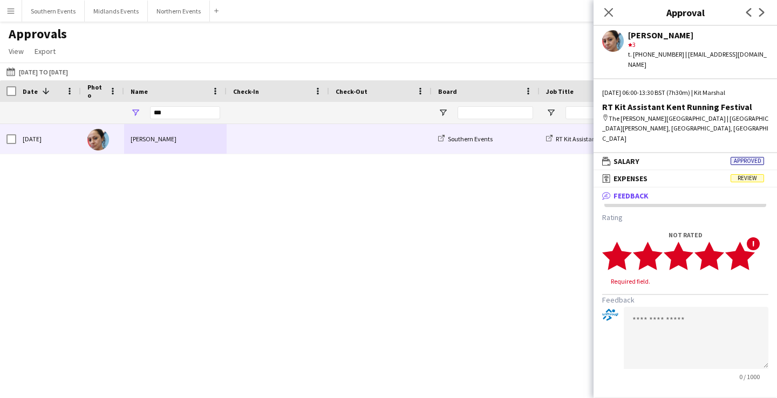
click at [743, 242] on polygon at bounding box center [740, 256] width 30 height 28
click at [615, 388] on button "Save" at bounding box center [614, 396] width 25 height 17
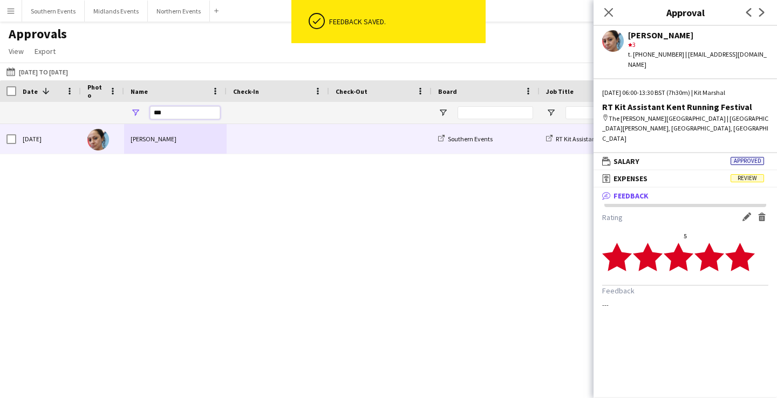
click at [160, 112] on input "***" at bounding box center [185, 112] width 70 height 13
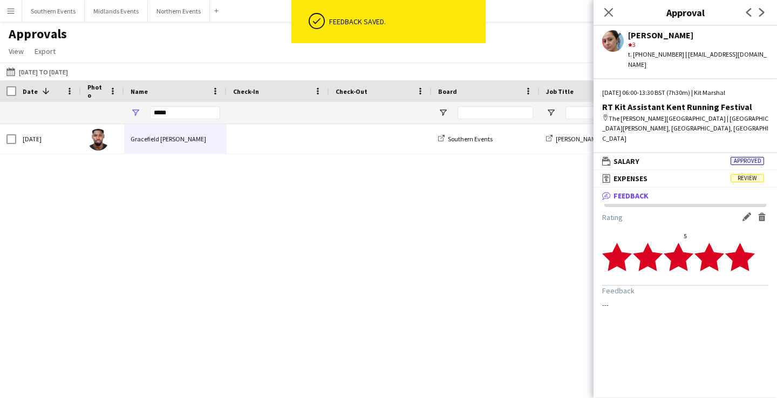
click at [173, 159] on div "[DATE] Gracefield Anobaah Attoh Southern Events [PERSON_NAME] 5k, 10k & HM Even…" at bounding box center [388, 251] width 777 height 255
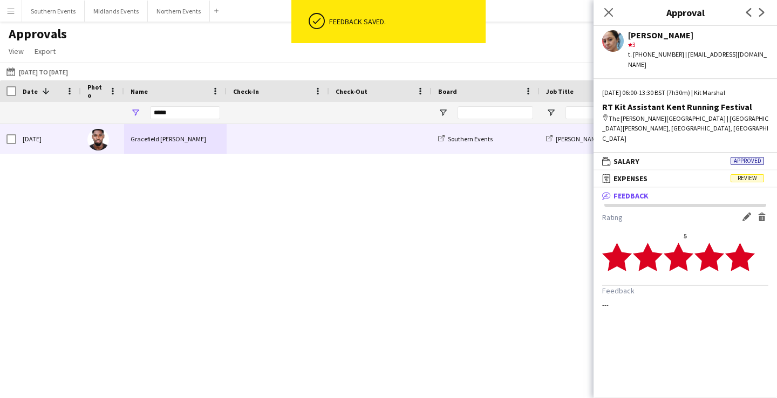
click at [180, 148] on div "Gracefield [PERSON_NAME]" at bounding box center [175, 139] width 102 height 30
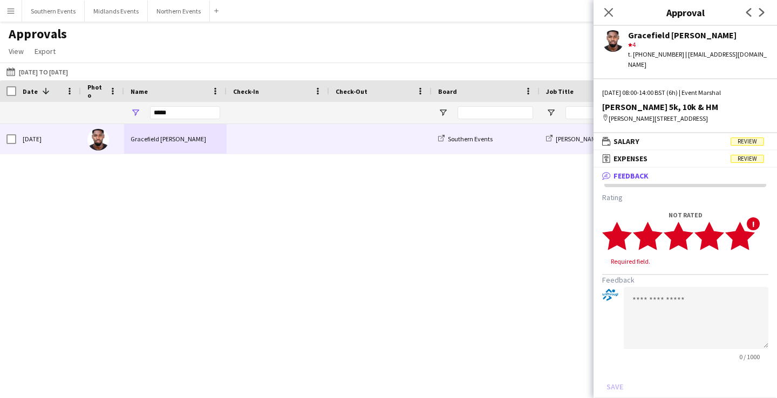
click at [747, 236] on polygon at bounding box center [740, 236] width 30 height 28
click at [610, 373] on button "Save" at bounding box center [614, 376] width 25 height 17
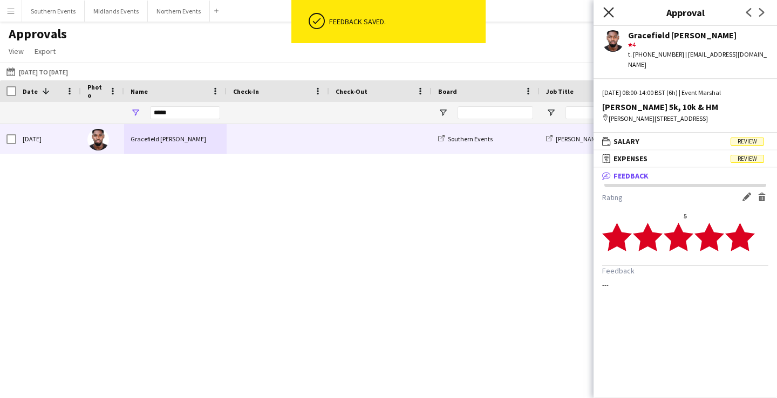
click at [610, 14] on icon at bounding box center [608, 12] width 10 height 10
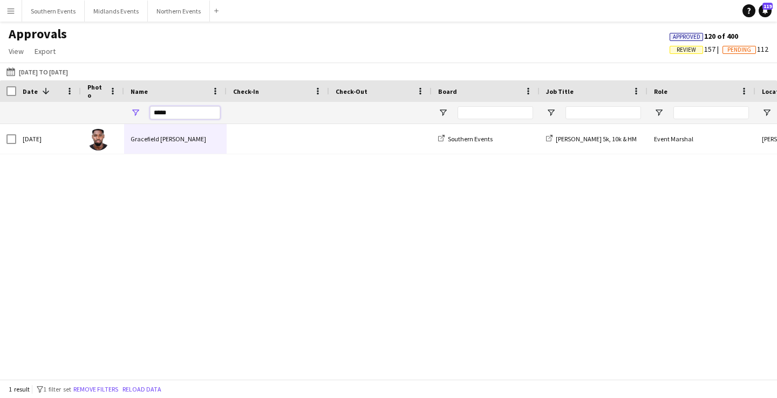
click at [162, 113] on input "*****" at bounding box center [185, 112] width 70 height 13
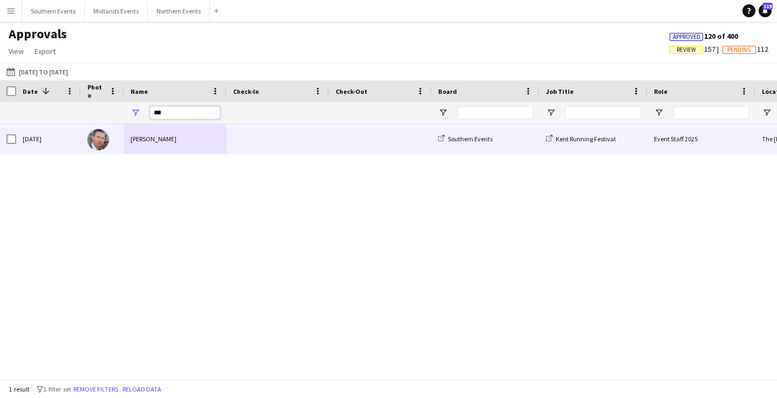
type input "***"
click at [196, 148] on div "[PERSON_NAME]" at bounding box center [175, 139] width 102 height 30
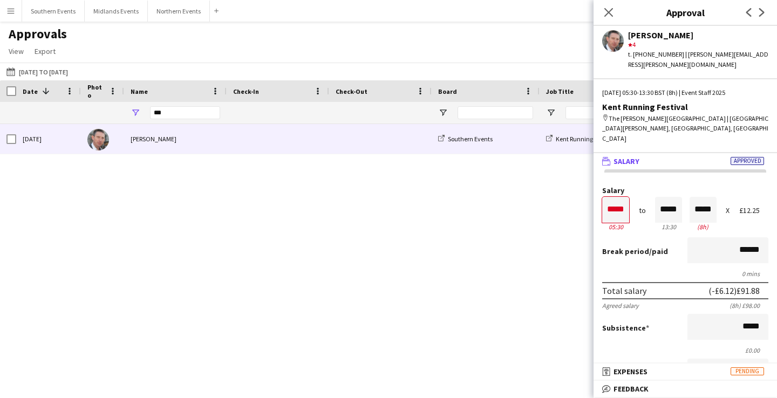
scroll to position [1, 0]
click at [712, 388] on mat-panel-title "bubble-pencil Feedback" at bounding box center [682, 389] width 179 height 10
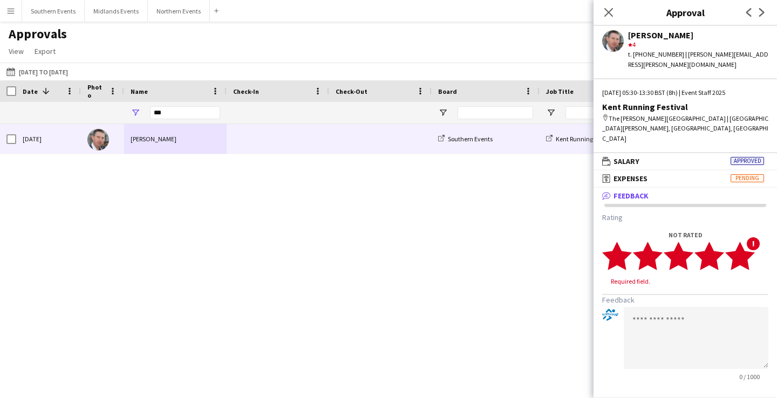
click at [747, 242] on polygon at bounding box center [740, 256] width 30 height 28
click at [615, 388] on button "Save" at bounding box center [614, 396] width 25 height 17
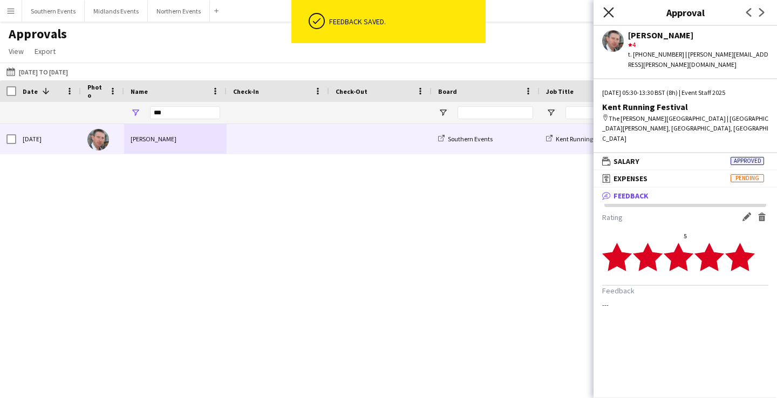
click at [608, 13] on icon at bounding box center [608, 12] width 10 height 10
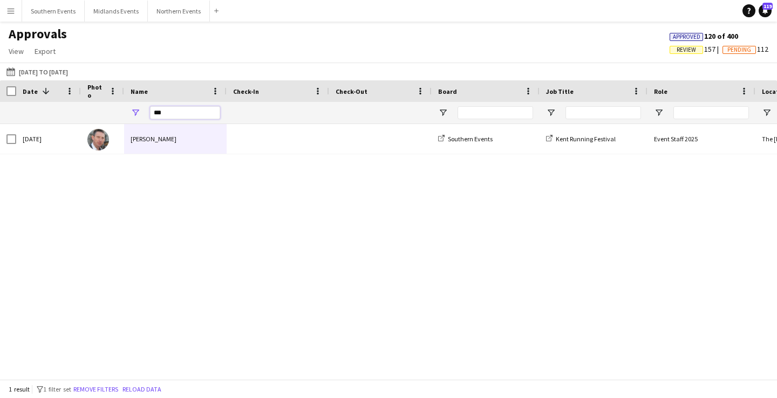
click at [154, 113] on input "***" at bounding box center [185, 112] width 70 height 13
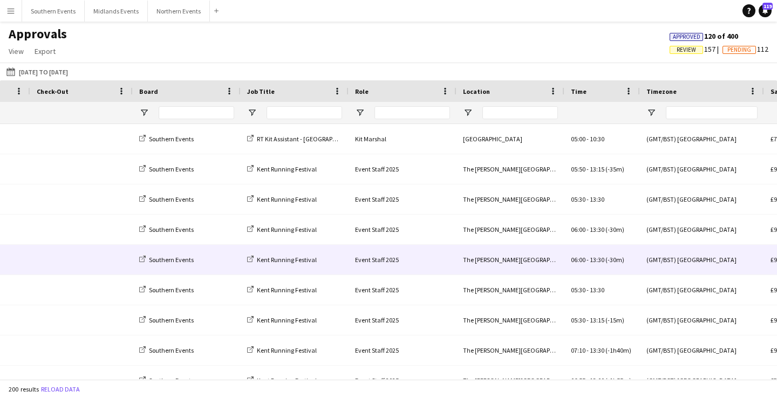
scroll to position [0, 0]
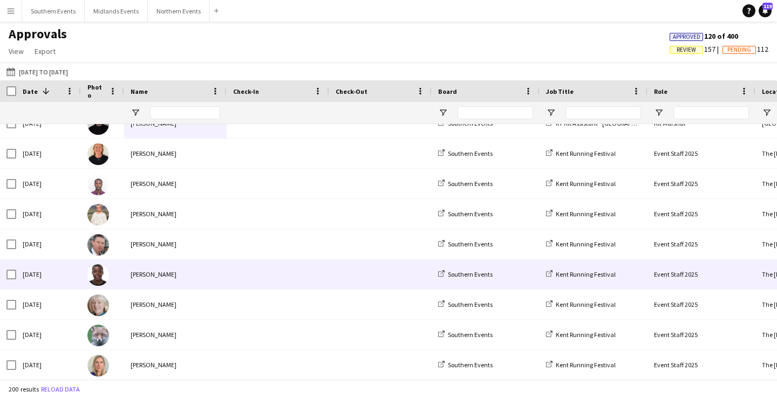
click at [305, 271] on span at bounding box center [278, 274] width 90 height 30
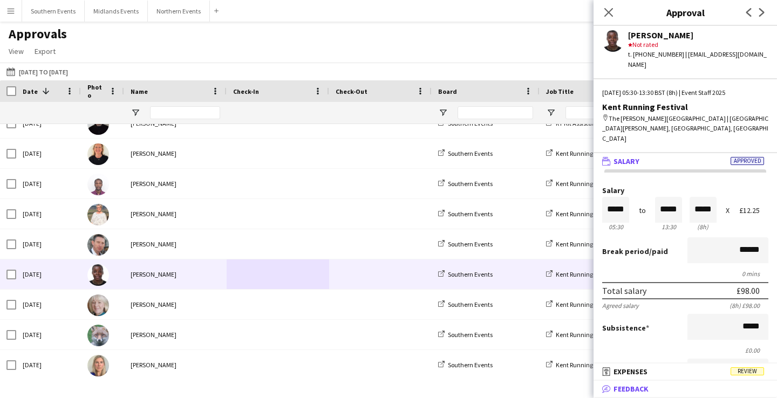
click at [671, 391] on mat-panel-title "bubble-pencil Feedback" at bounding box center [682, 389] width 179 height 10
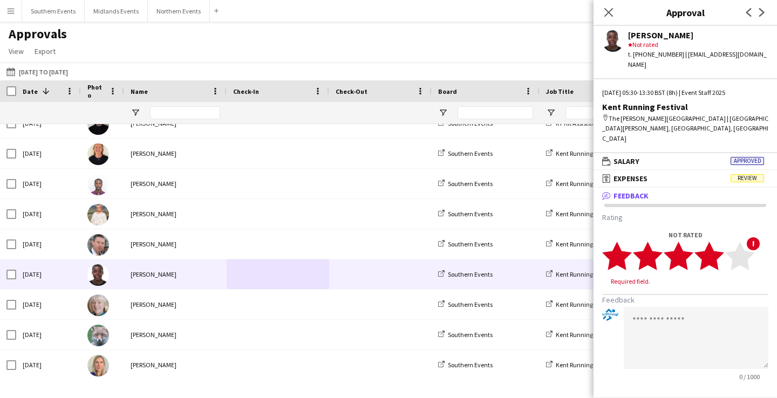
click at [713, 242] on polygon at bounding box center [709, 256] width 30 height 28
click at [615, 388] on button "Save" at bounding box center [614, 396] width 25 height 17
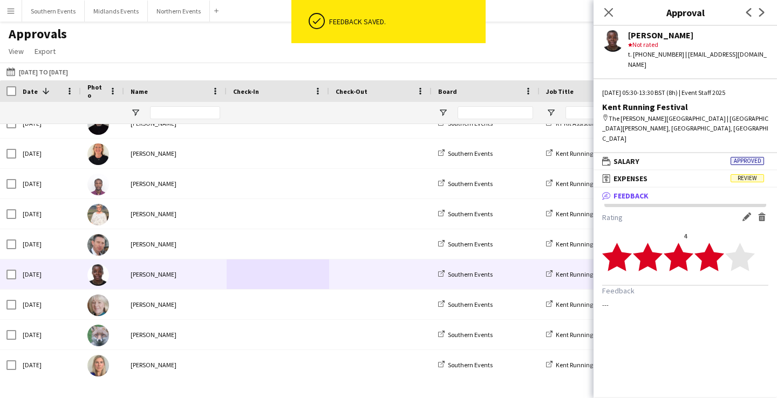
click at [564, 24] on main "Approvals View Customise view Customise filters Reset Filters Reset View Reset …" at bounding box center [388, 203] width 777 height 362
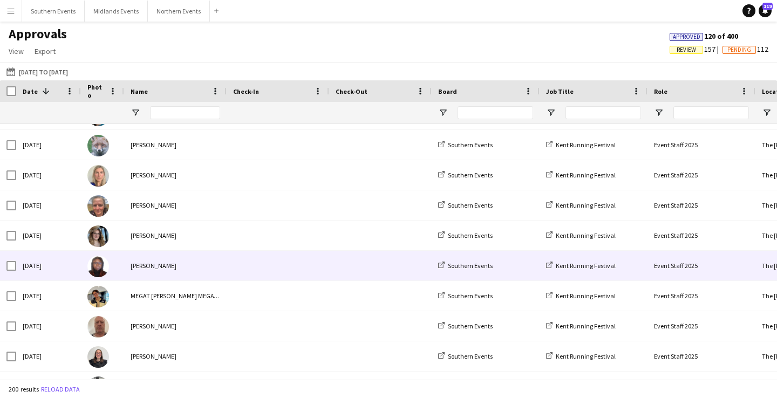
click at [328, 279] on div at bounding box center [277, 266] width 102 height 30
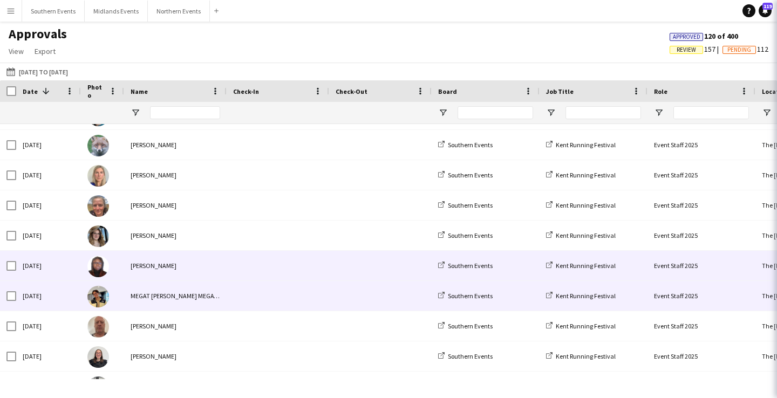
click at [302, 300] on span at bounding box center [278, 296] width 90 height 30
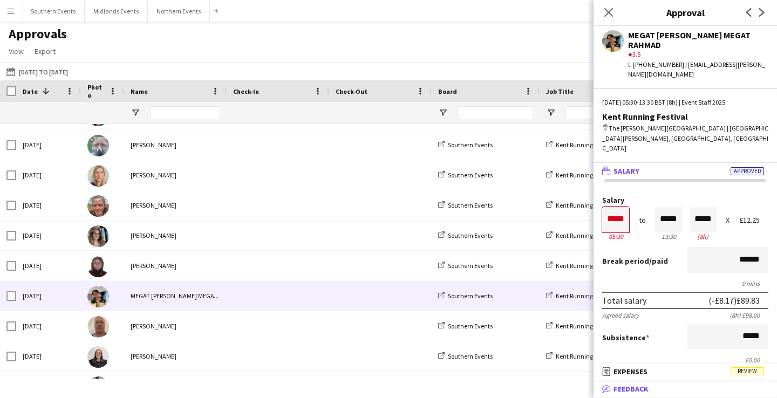
click at [689, 391] on mat-panel-title "bubble-pencil Feedback" at bounding box center [682, 389] width 179 height 10
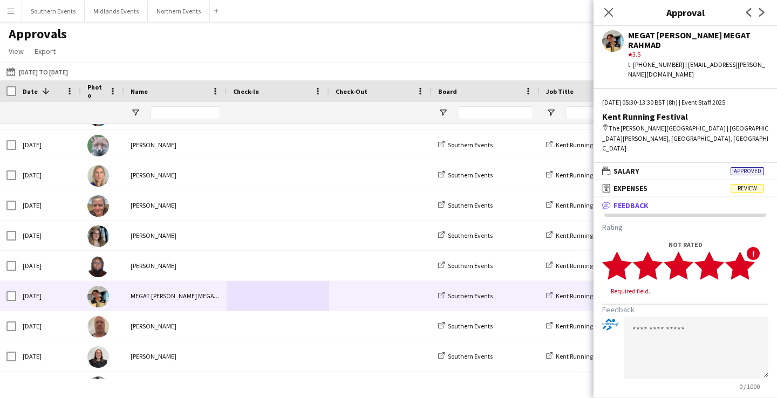
click at [745, 251] on polygon at bounding box center [740, 265] width 30 height 28
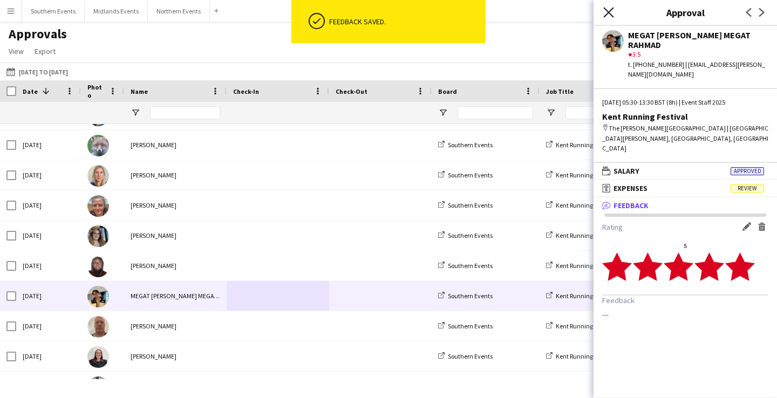
click at [609, 11] on icon at bounding box center [608, 12] width 10 height 10
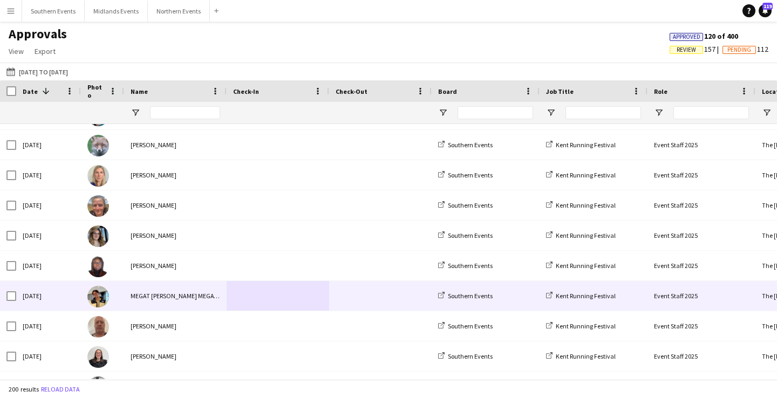
click at [269, 291] on span at bounding box center [278, 296] width 90 height 30
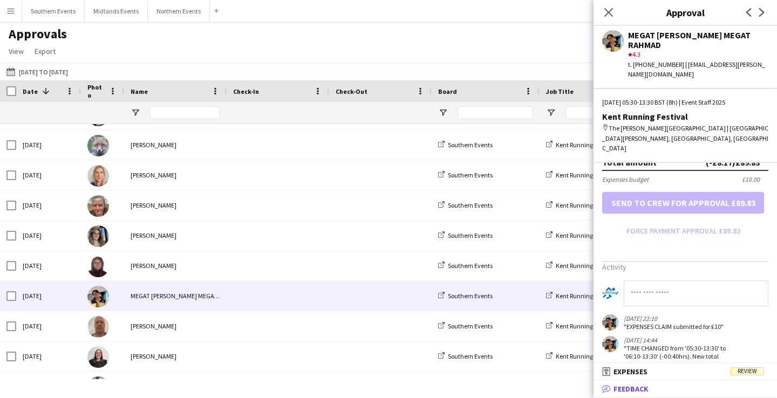
click at [656, 385] on mat-panel-title "bubble-pencil Feedback" at bounding box center [682, 389] width 179 height 10
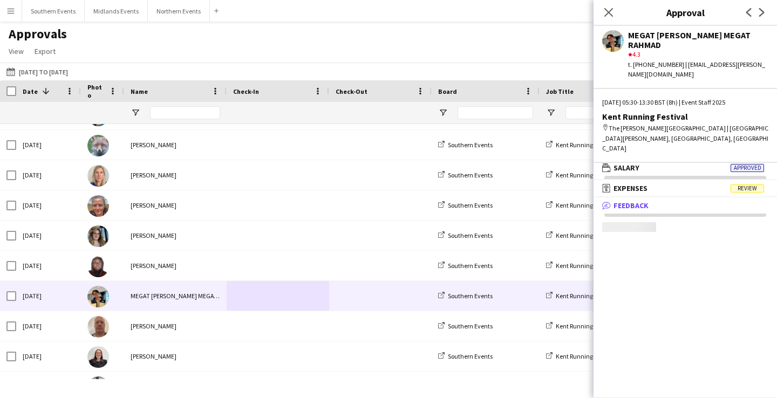
scroll to position [3, 0]
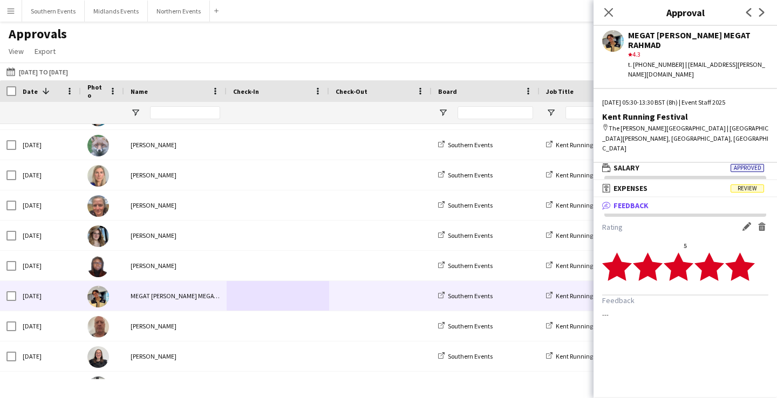
click at [702, 252] on polygon at bounding box center [709, 266] width 30 height 28
click at [710, 252] on polygon at bounding box center [709, 266] width 30 height 28
click at [761, 222] on app-icon "Delete feedback" at bounding box center [761, 226] width 9 height 9
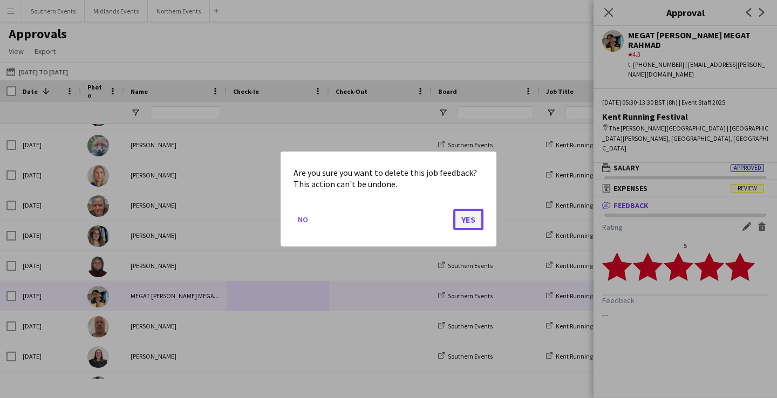
click at [466, 223] on button "Yes" at bounding box center [468, 220] width 30 height 22
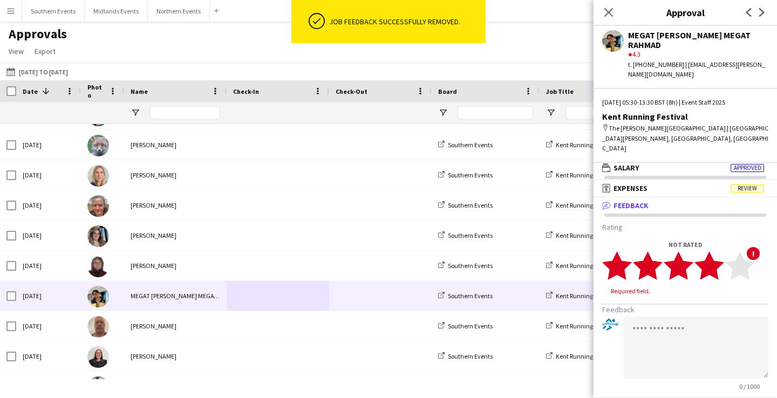
click at [711, 251] on polygon at bounding box center [709, 265] width 30 height 28
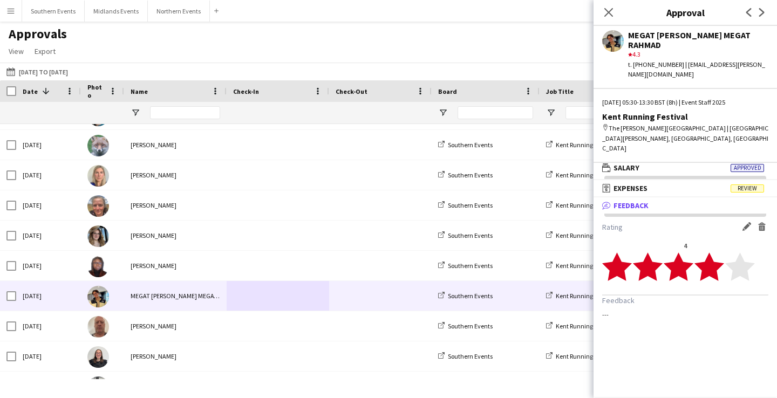
click at [572, 45] on div "Approvals View Customise view Customise filters Reset Filters Reset View Reset …" at bounding box center [388, 44] width 777 height 37
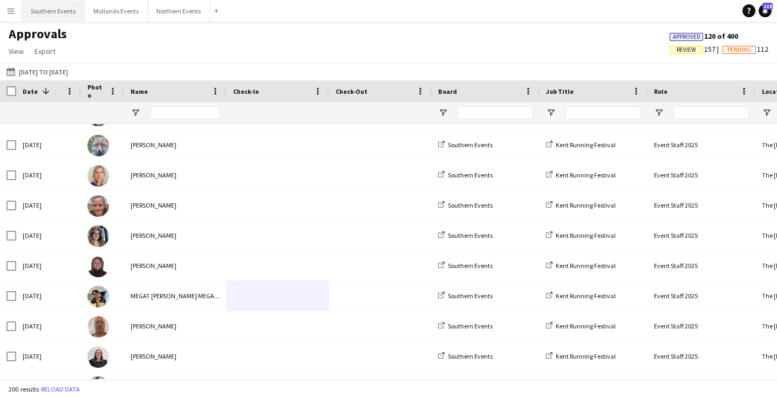
click at [50, 20] on button "Southern Events Close" at bounding box center [53, 11] width 63 height 21
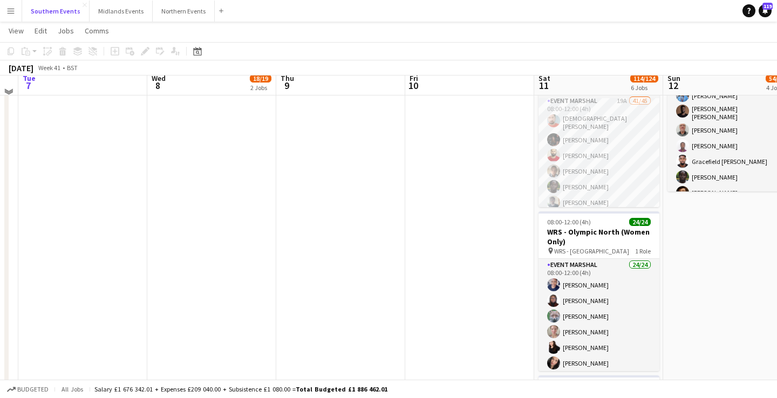
scroll to position [440, 0]
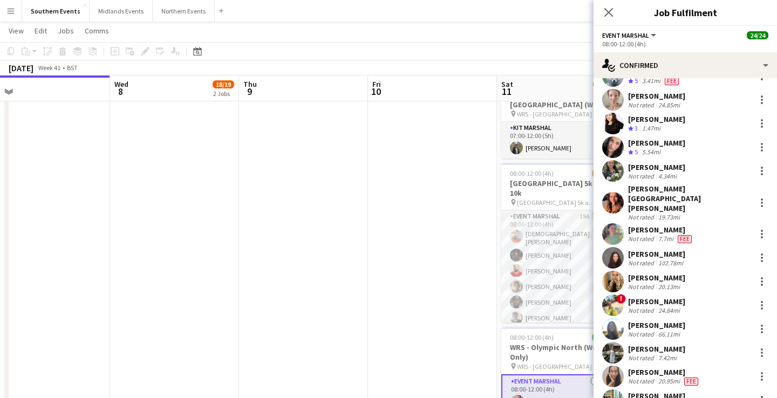
scroll to position [0, 0]
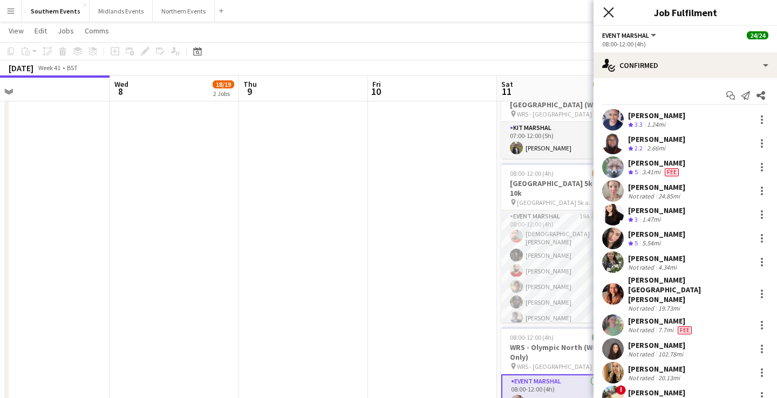
click at [608, 11] on icon at bounding box center [608, 12] width 10 height 10
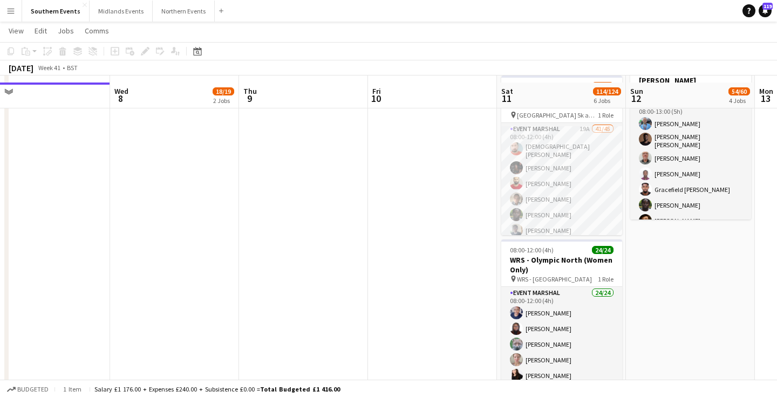
scroll to position [414, 0]
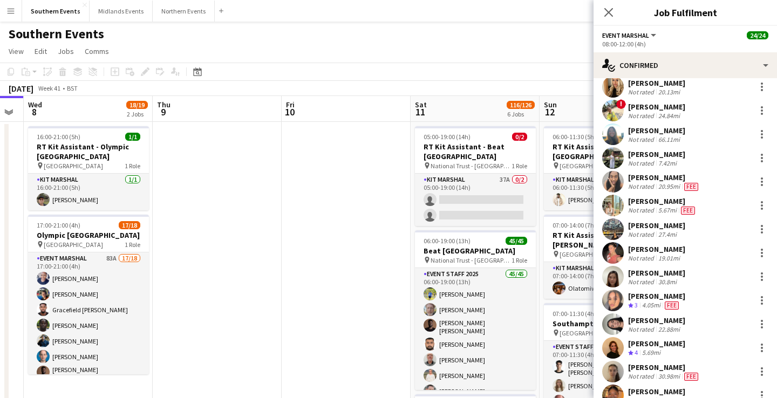
scroll to position [333, 0]
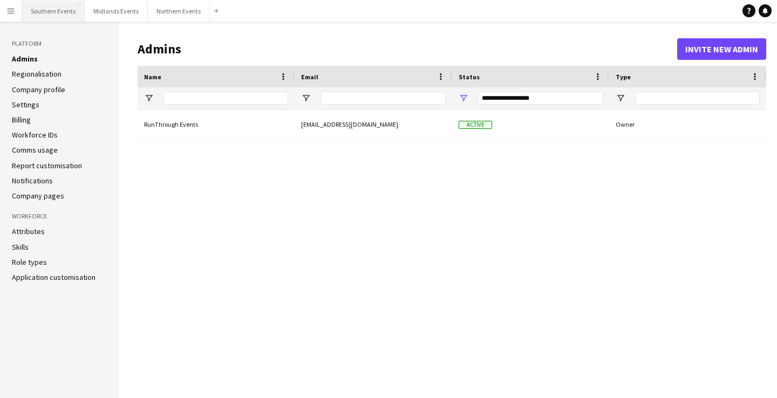
click at [40, 14] on button "Southern Events Close" at bounding box center [53, 11] width 63 height 21
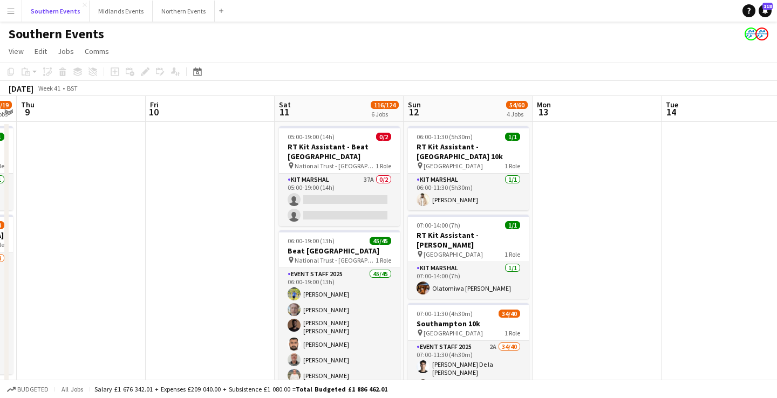
scroll to position [0, 372]
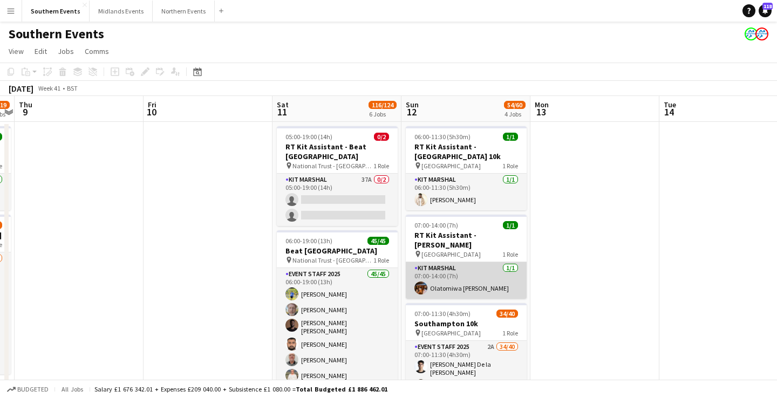
click at [489, 280] on app-card-role "Kit Marshal 1/1 07:00-14:00 (7h) Olatomiwa Popoola" at bounding box center [466, 280] width 121 height 37
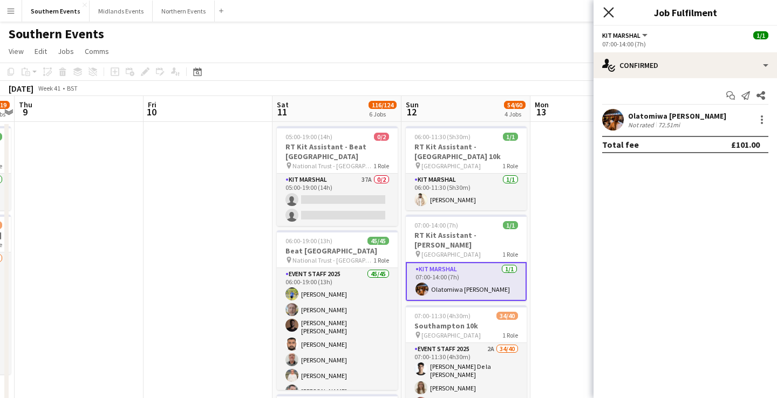
click at [607, 15] on icon "Close pop-in" at bounding box center [608, 12] width 10 height 10
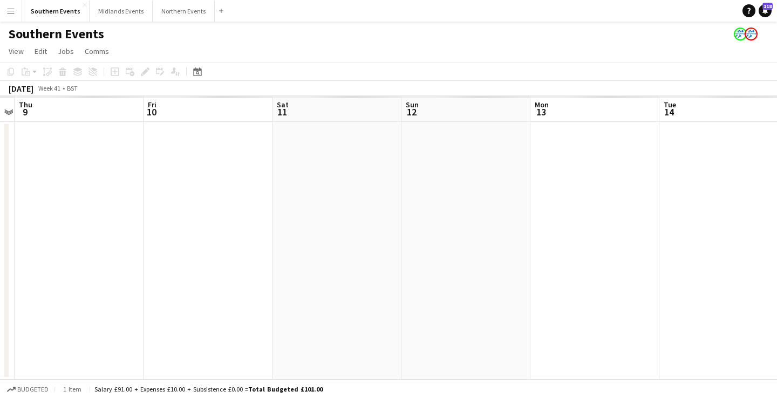
scroll to position [0, 0]
